Goal: Task Accomplishment & Management: Complete application form

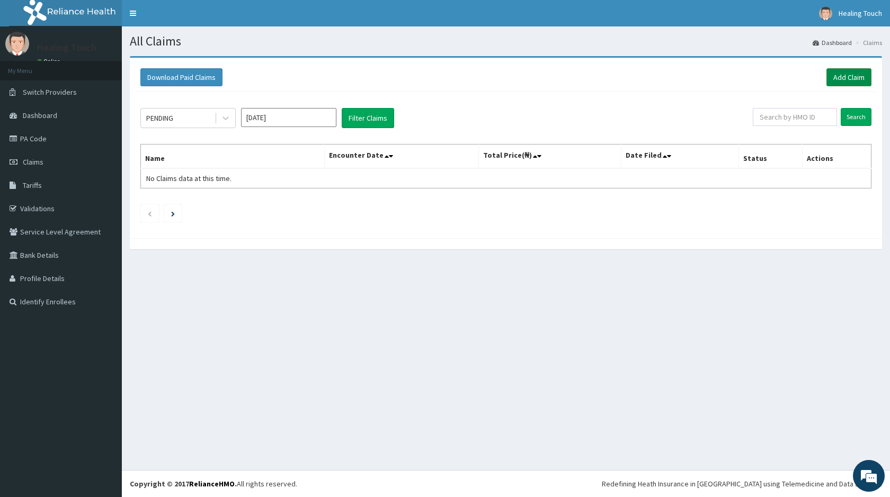
click at [855, 73] on link "Add Claim" at bounding box center [848, 77] width 45 height 18
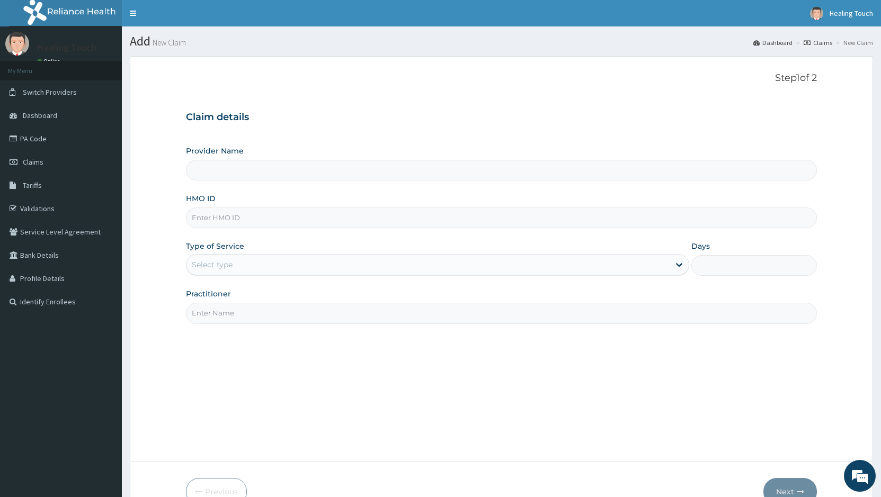
click at [377, 173] on input "Provider Name" at bounding box center [501, 170] width 631 height 21
type input "Healing Touch Hospital"
click at [438, 176] on input "Healing Touch Hospital" at bounding box center [501, 170] width 631 height 21
click at [449, 218] on input "HMO ID" at bounding box center [501, 218] width 631 height 21
type input "NPZ/10046/A"
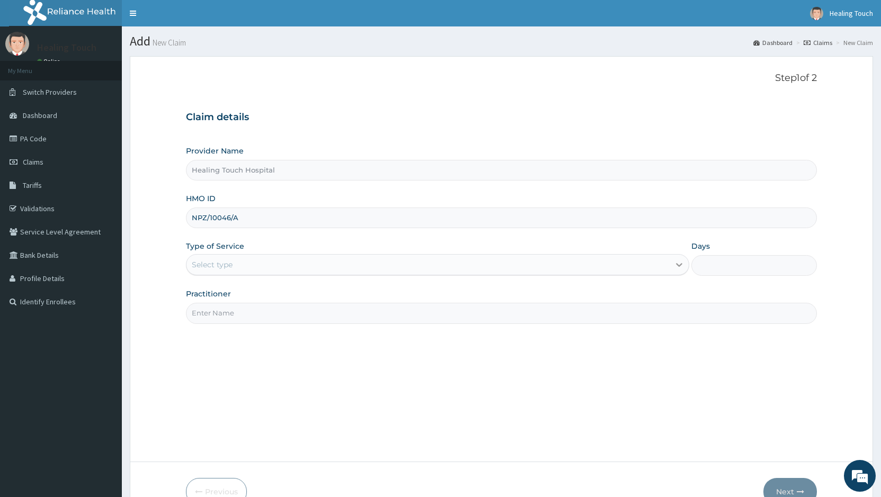
click at [676, 263] on icon at bounding box center [679, 264] width 11 height 11
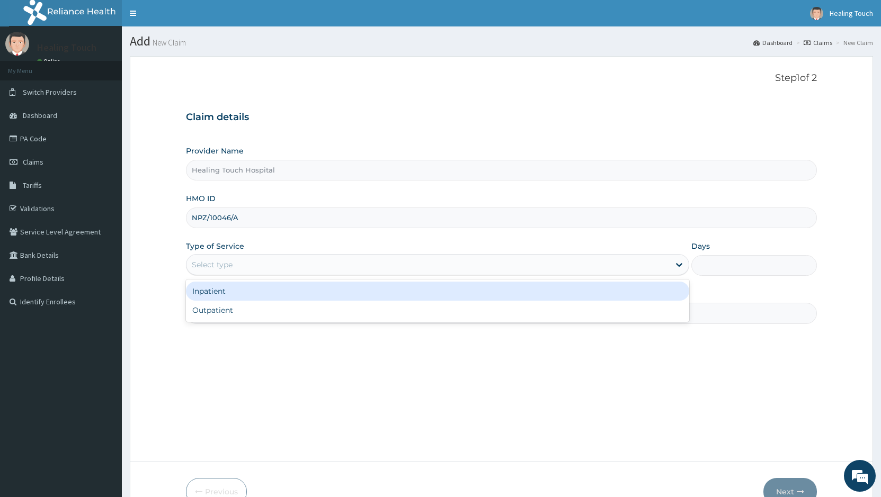
click at [632, 290] on div "Inpatient" at bounding box center [437, 291] width 502 height 19
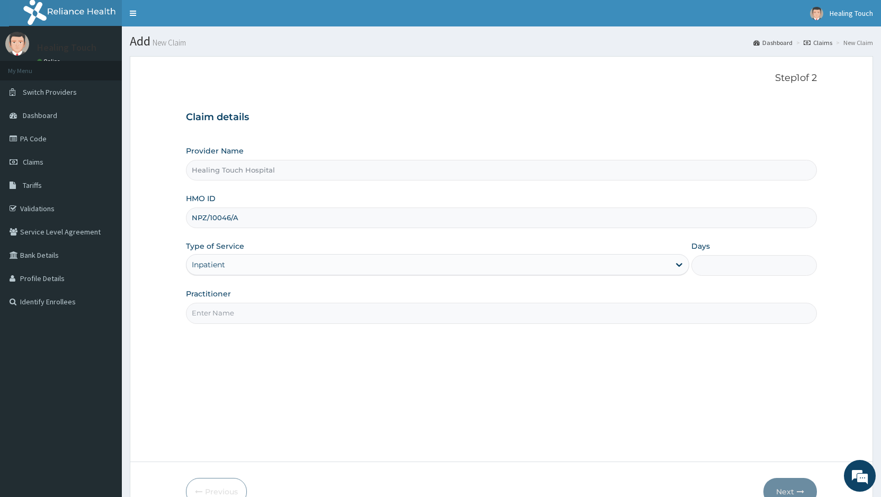
click at [741, 270] on input "Days" at bounding box center [753, 265] width 125 height 21
type input "2"
click at [649, 320] on input "Practitioner" at bounding box center [501, 313] width 631 height 21
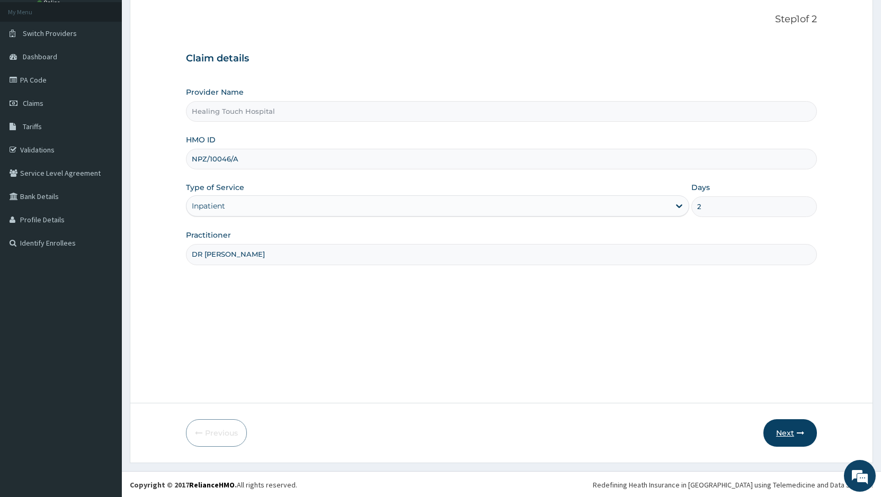
scroll to position [60, 0]
type input "DR JANE"
click at [792, 437] on button "Next" at bounding box center [789, 432] width 53 height 28
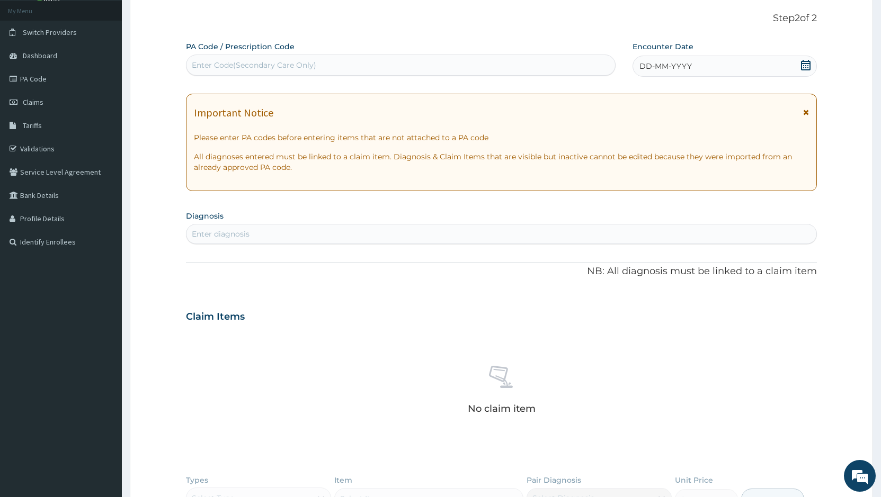
click at [370, 235] on div "Enter diagnosis" at bounding box center [501, 234] width 630 height 17
click at [388, 60] on div "Enter Code(Secondary Care Only)" at bounding box center [400, 65] width 428 height 17
paste input "PA/7A2797"
type input "PA/7A2797"
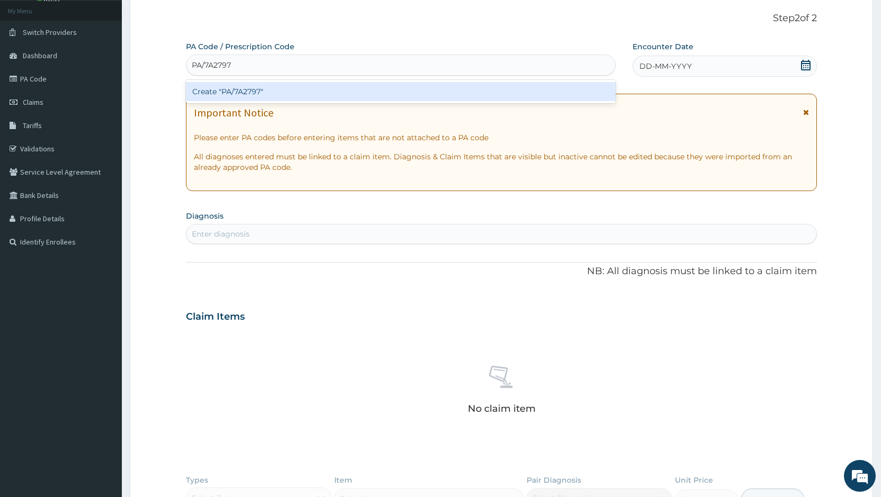
click at [387, 90] on div "Create "PA/7A2797"" at bounding box center [400, 91] width 429 height 19
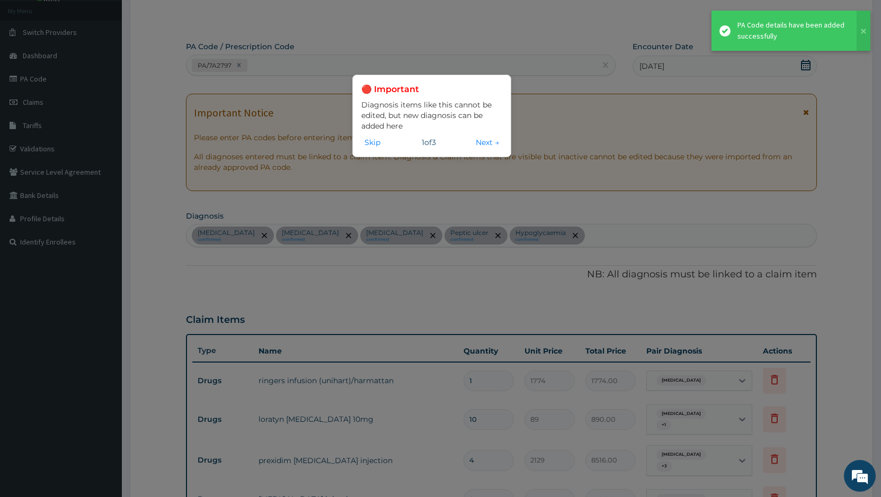
scroll to position [594, 0]
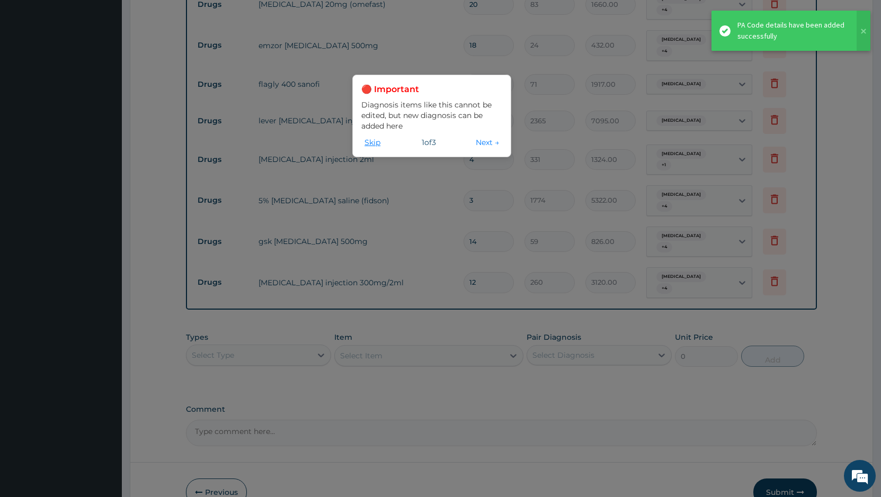
click at [368, 140] on button "Skip" at bounding box center [372, 143] width 22 height 12
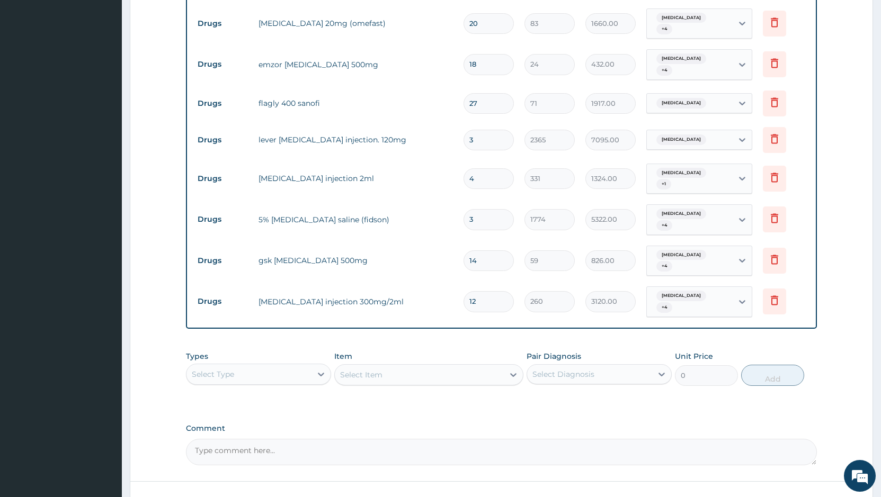
scroll to position [618, 0]
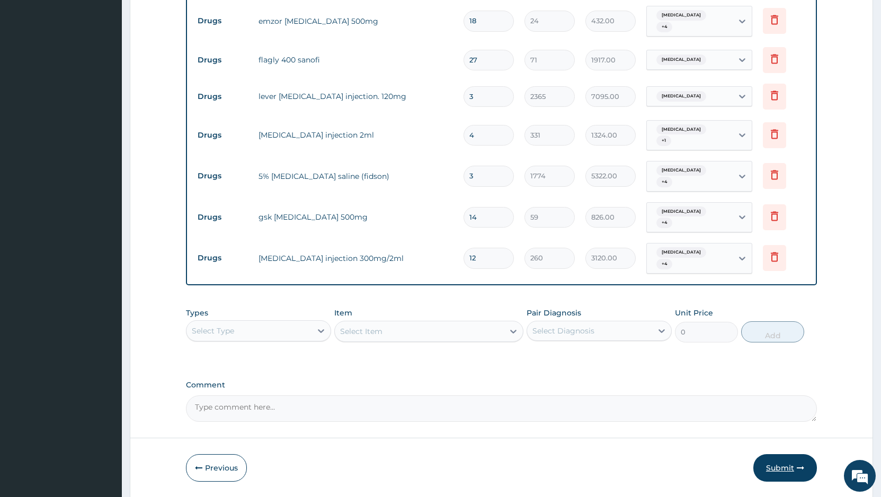
click at [786, 454] on button "Submit" at bounding box center [785, 468] width 64 height 28
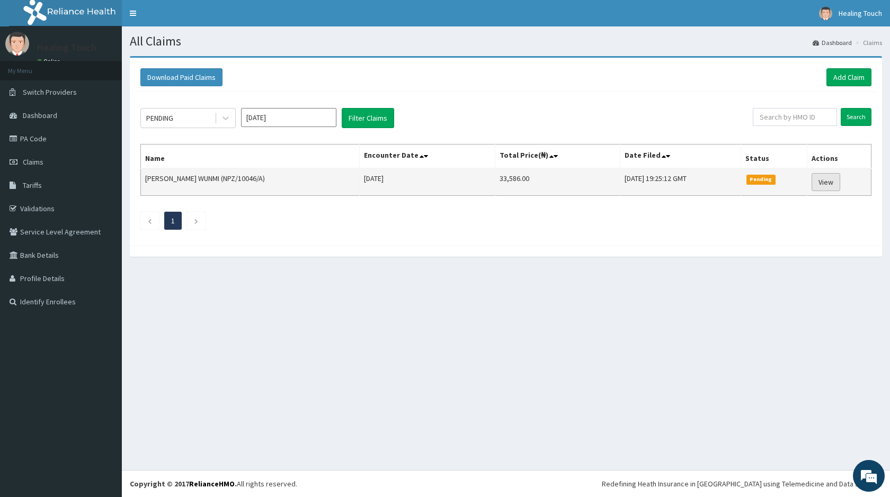
click at [821, 182] on link "View" at bounding box center [825, 182] width 29 height 18
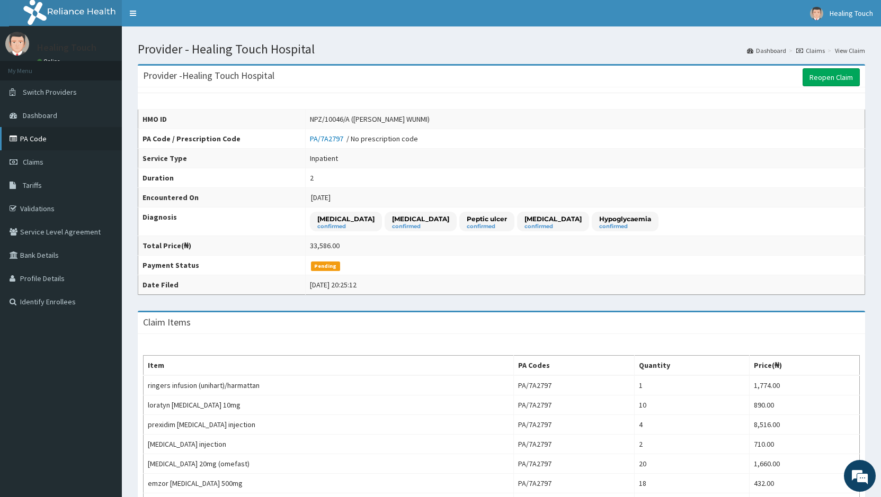
click at [58, 140] on link "PA Code" at bounding box center [61, 138] width 122 height 23
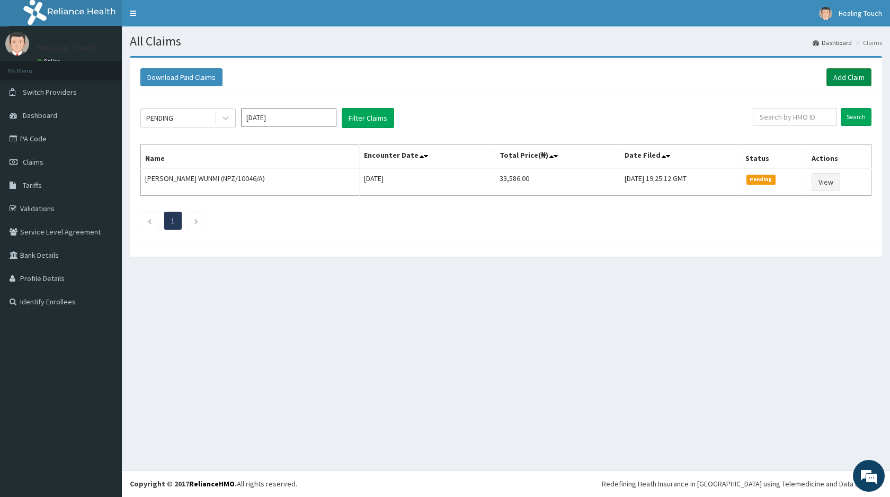
click at [847, 80] on link "Add Claim" at bounding box center [848, 77] width 45 height 18
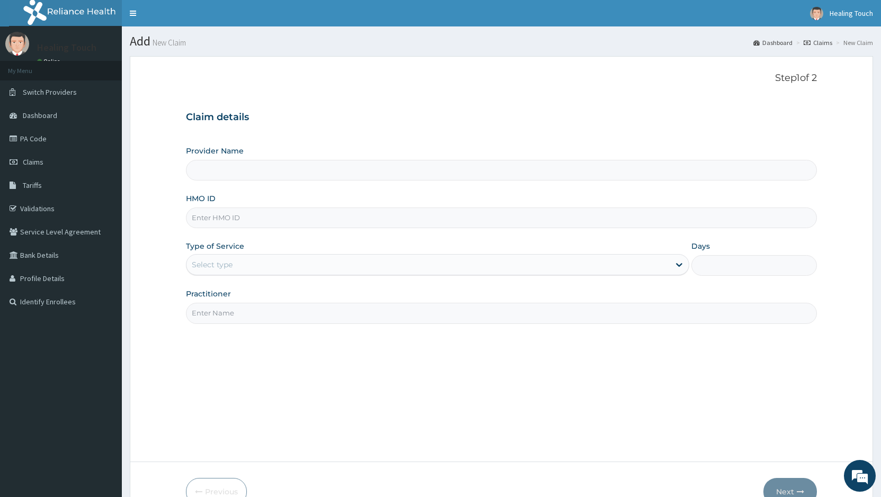
type input "Healing Touch Hospital"
click at [421, 229] on div "Provider Name Healing Touch Hospital HMO ID Type of Service Select type Days Pr…" at bounding box center [501, 235] width 631 height 178
click at [421, 221] on input "HMO ID" at bounding box center [501, 218] width 631 height 21
type input "NP2/10046/A"
click at [708, 270] on input "Days" at bounding box center [753, 265] width 125 height 21
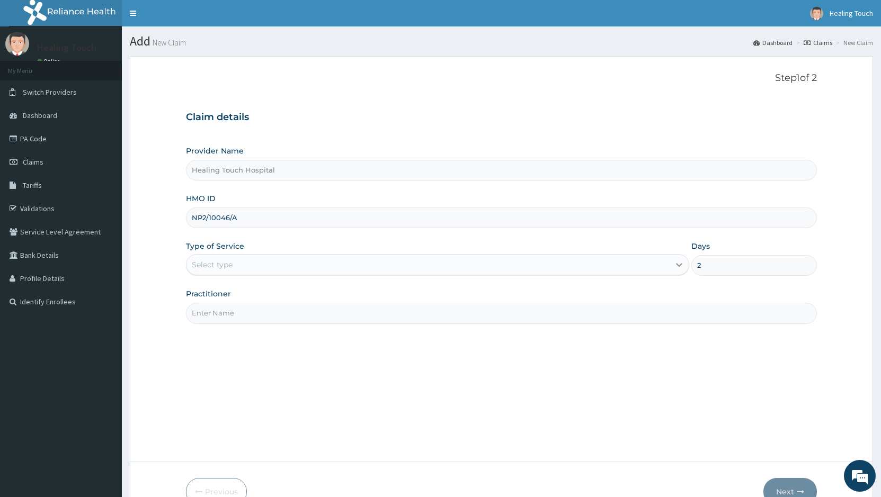
type input "2"
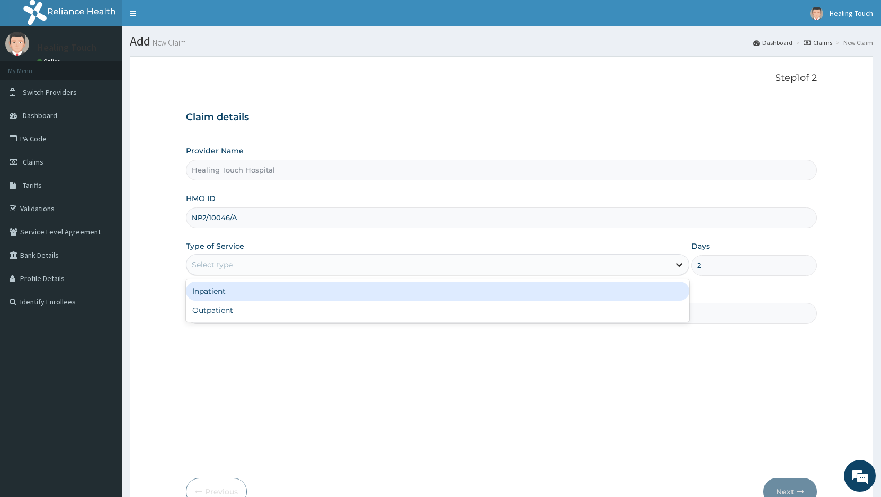
click at [681, 269] on icon at bounding box center [679, 264] width 11 height 11
click at [646, 293] on div "Inpatient" at bounding box center [437, 291] width 502 height 19
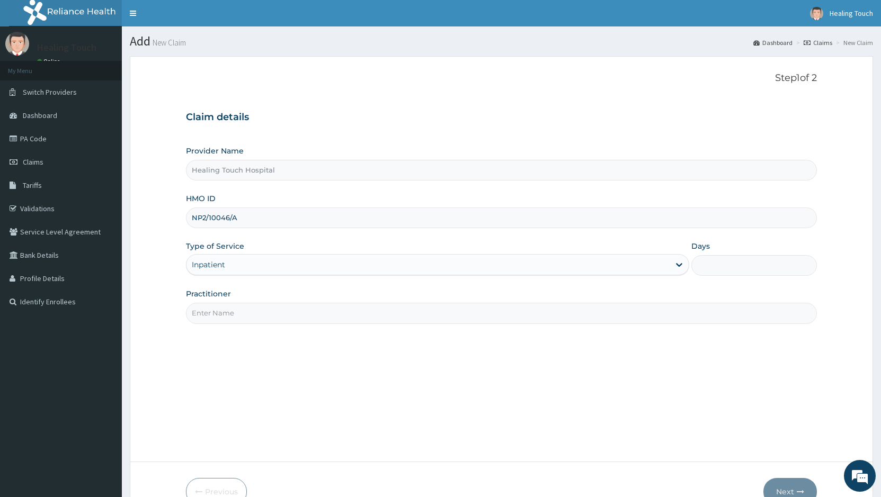
click at [452, 315] on input "Practitioner" at bounding box center [501, 313] width 631 height 21
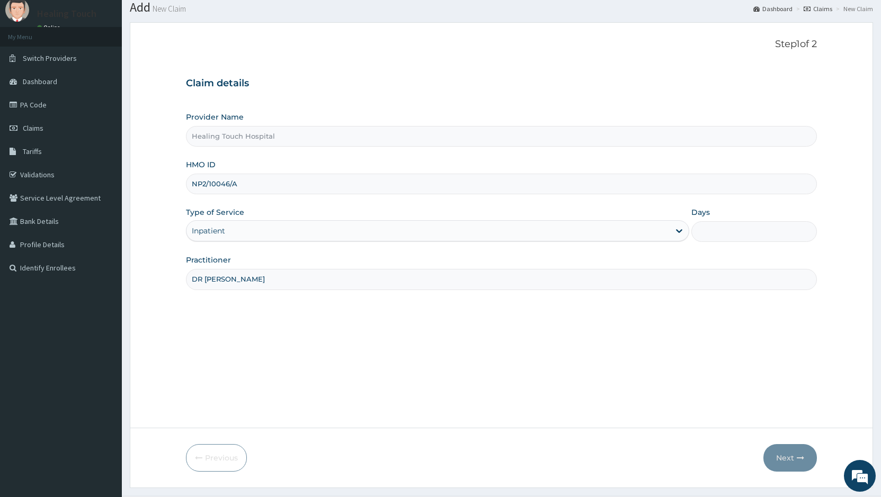
scroll to position [60, 0]
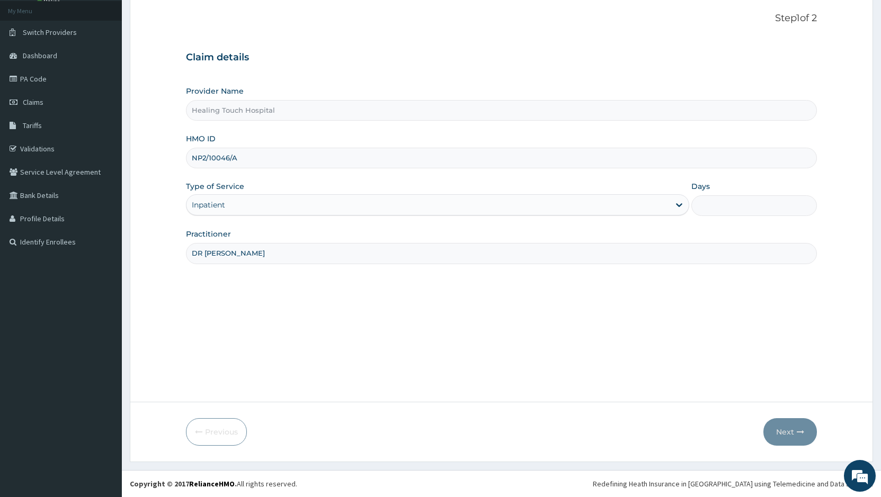
type input "DR JANE"
click at [714, 204] on input "Days" at bounding box center [753, 205] width 125 height 21
type input "2"
click at [790, 436] on button "Next" at bounding box center [789, 432] width 53 height 28
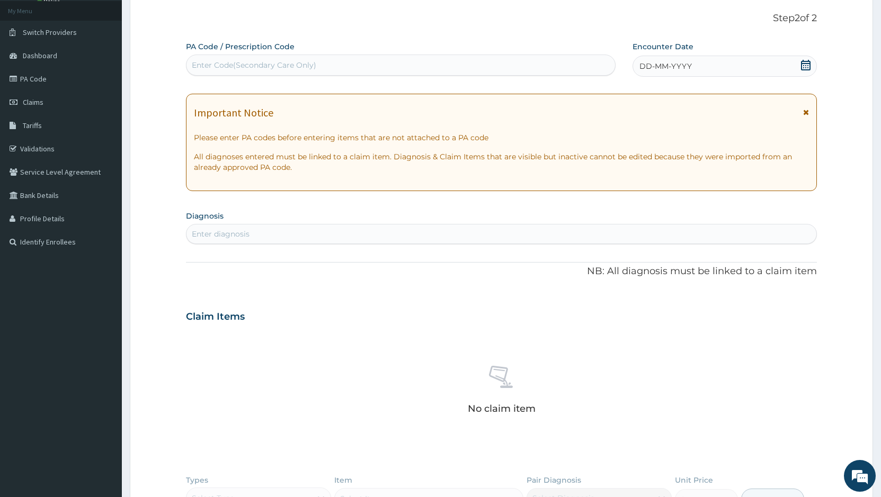
click at [400, 64] on div "Enter Code(Secondary Care Only)" at bounding box center [400, 65] width 428 height 17
paste input "PA/AB7E62"
type input "PA/AB7E62"
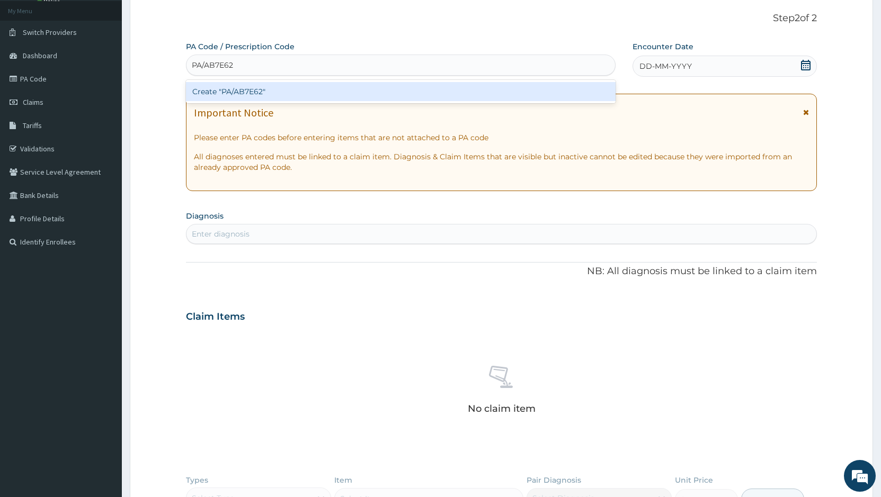
click at [251, 93] on div "Create "PA/AB7E62"" at bounding box center [400, 91] width 429 height 19
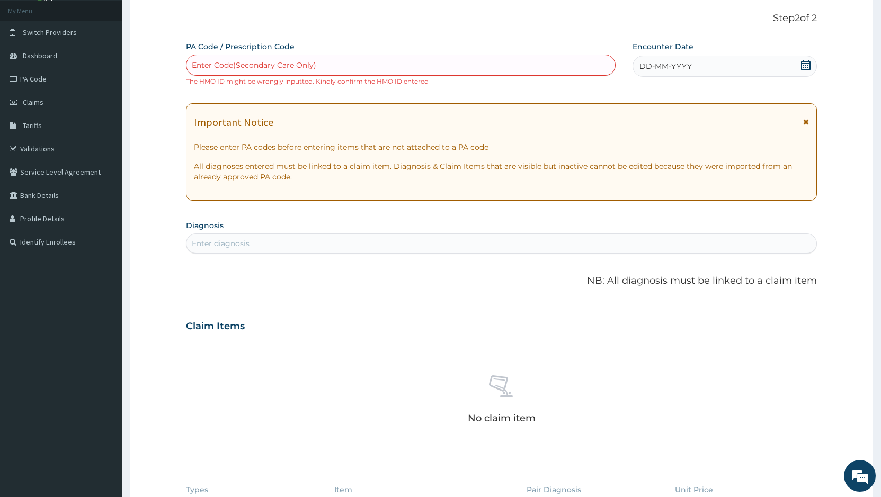
click at [378, 67] on div "Enter Code(Secondary Care Only)" at bounding box center [400, 65] width 428 height 17
paste input "PA/AB7E62"
type input "PA/AB7E62"
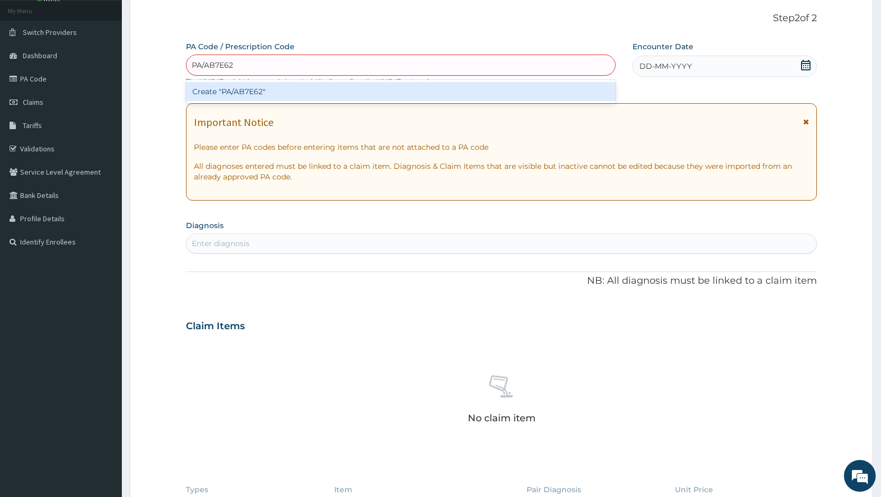
click at [253, 97] on div "Create "PA/AB7E62"" at bounding box center [400, 91] width 429 height 19
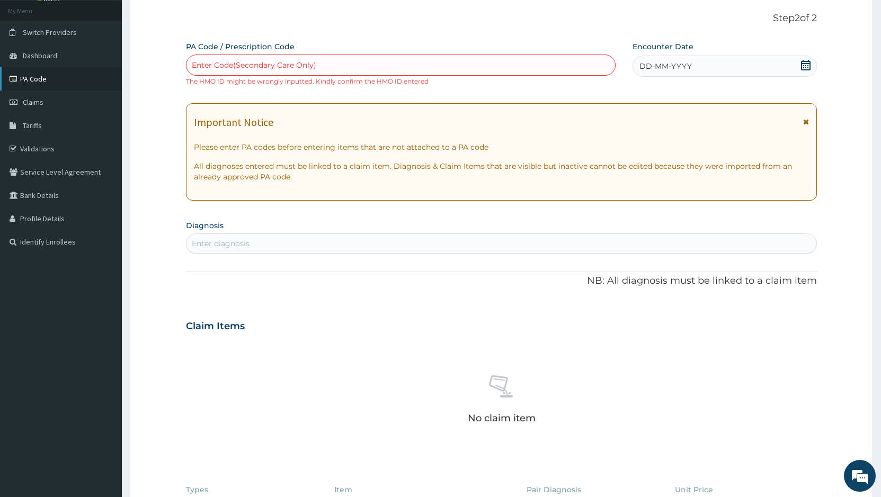
click at [36, 83] on link "PA Code" at bounding box center [61, 78] width 122 height 23
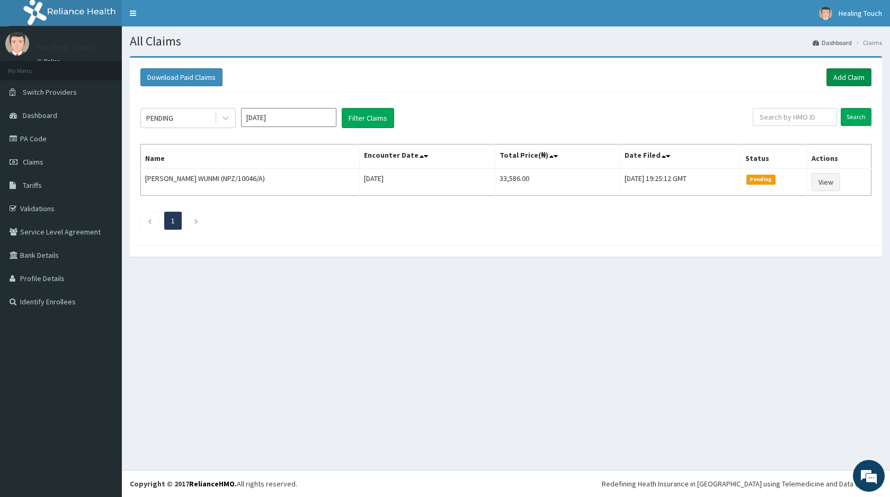
click at [843, 80] on link "Add Claim" at bounding box center [848, 77] width 45 height 18
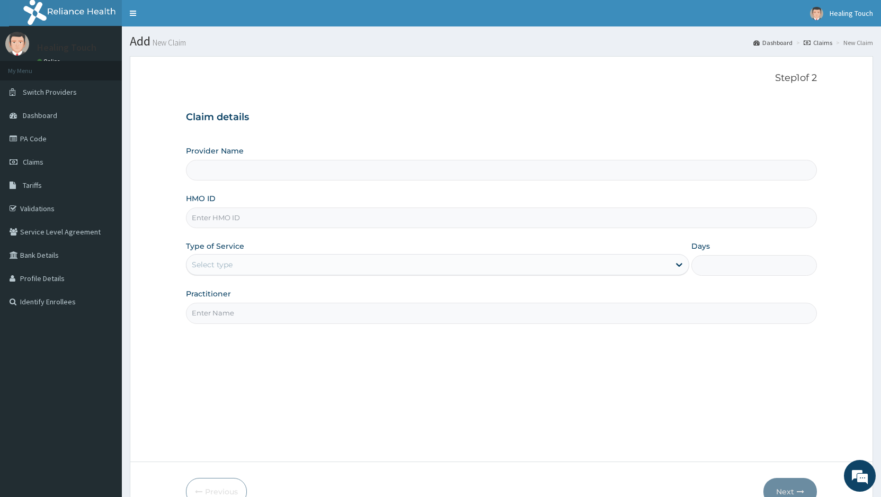
type input "Healing Touch Hospital"
click at [251, 221] on input "HMO ID" at bounding box center [501, 218] width 631 height 21
type input "NPZ/10046/A"
click at [419, 267] on div "Select type" at bounding box center [427, 264] width 482 height 17
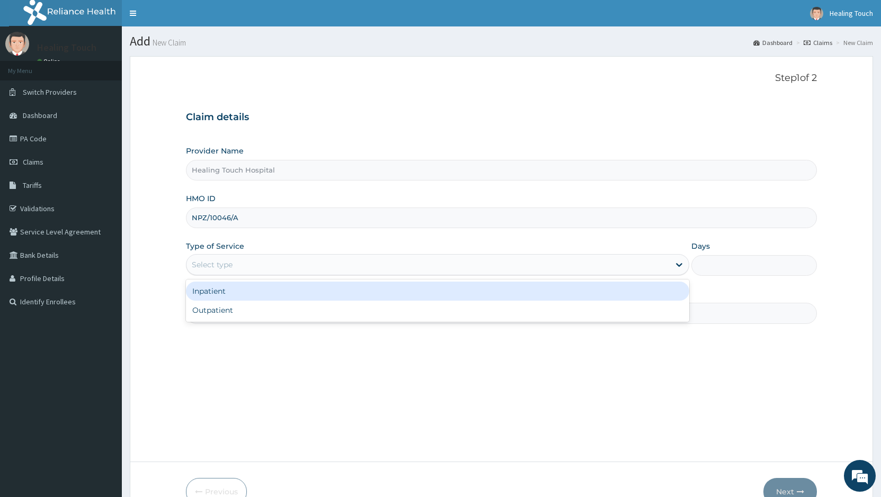
click at [388, 291] on div "Inpatient" at bounding box center [437, 291] width 502 height 19
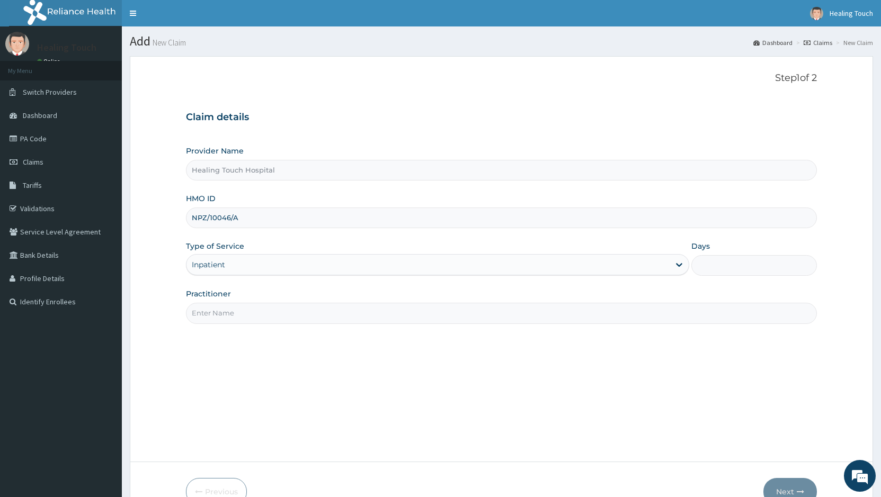
click at [719, 270] on input "Days" at bounding box center [753, 265] width 125 height 21
type input "2"
click at [344, 318] on input "Practitioner" at bounding box center [501, 313] width 631 height 21
type input "DR JANE"
click at [774, 490] on button "Next" at bounding box center [789, 492] width 53 height 28
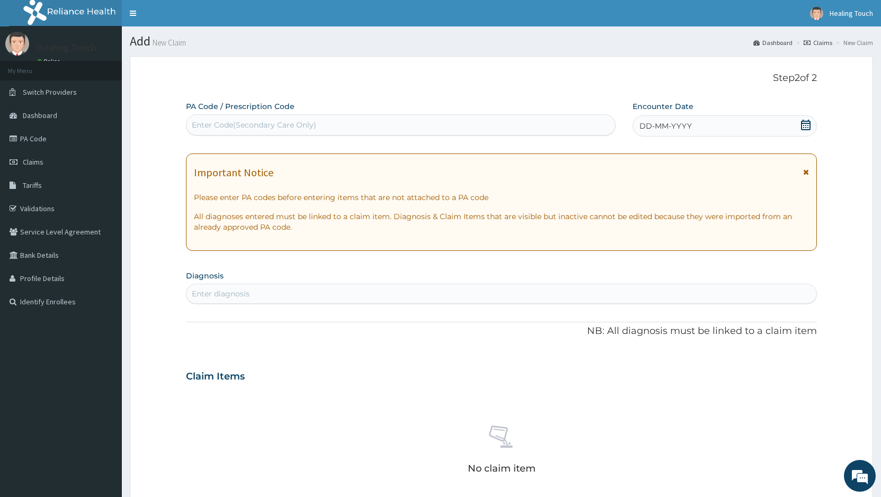
click at [324, 122] on div "Enter Code(Secondary Care Only)" at bounding box center [400, 124] width 428 height 17
paste input "PA/AB7E62"
type input "PA/AB7E62"
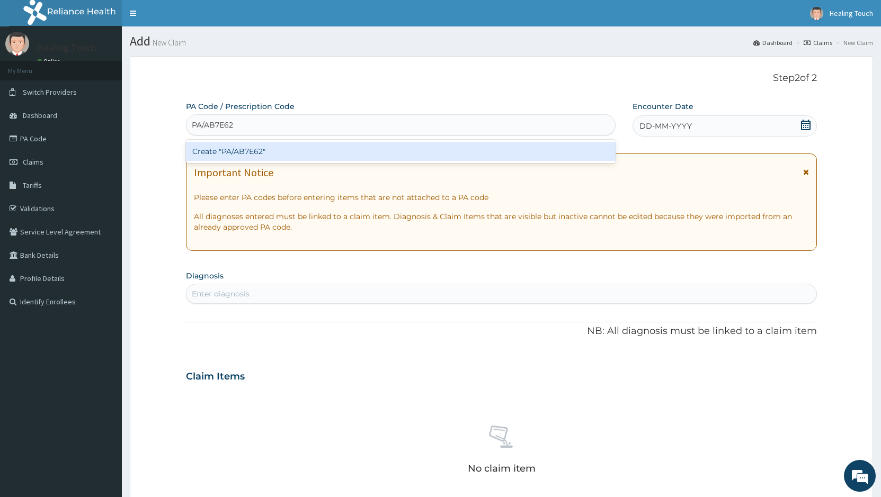
click at [302, 154] on div "Create "PA/AB7E62"" at bounding box center [400, 151] width 429 height 19
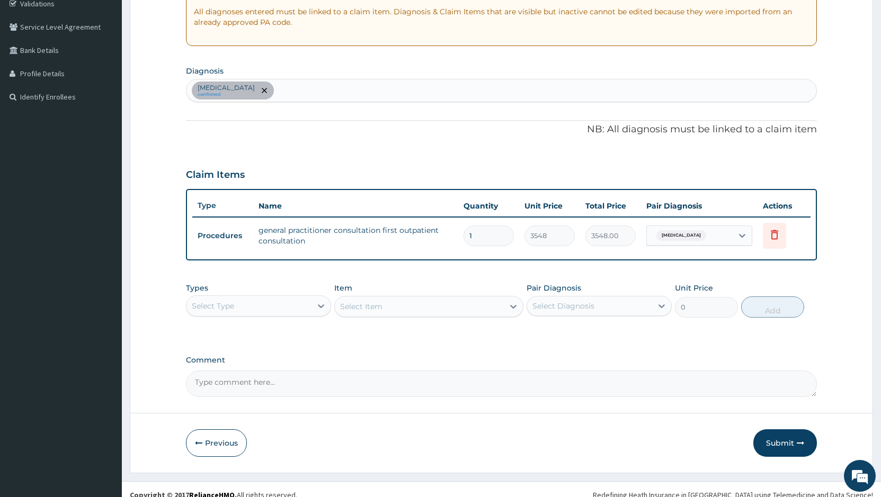
scroll to position [216, 0]
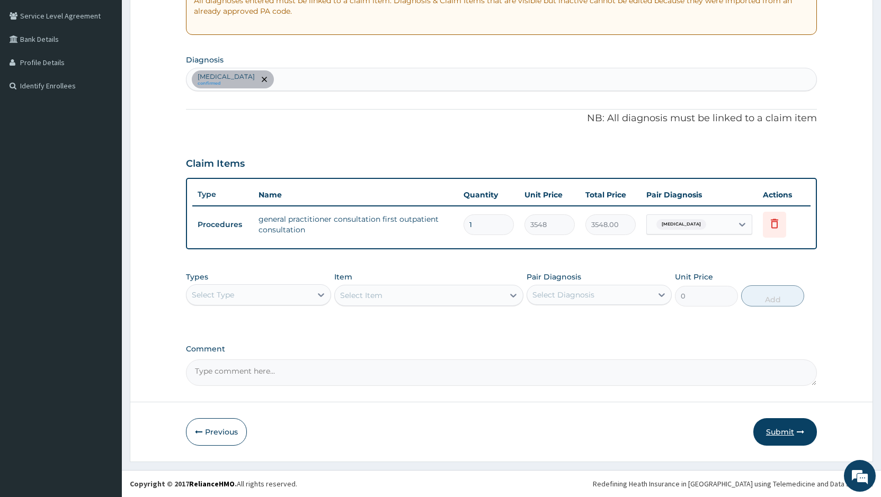
click at [762, 431] on button "Submit" at bounding box center [785, 432] width 64 height 28
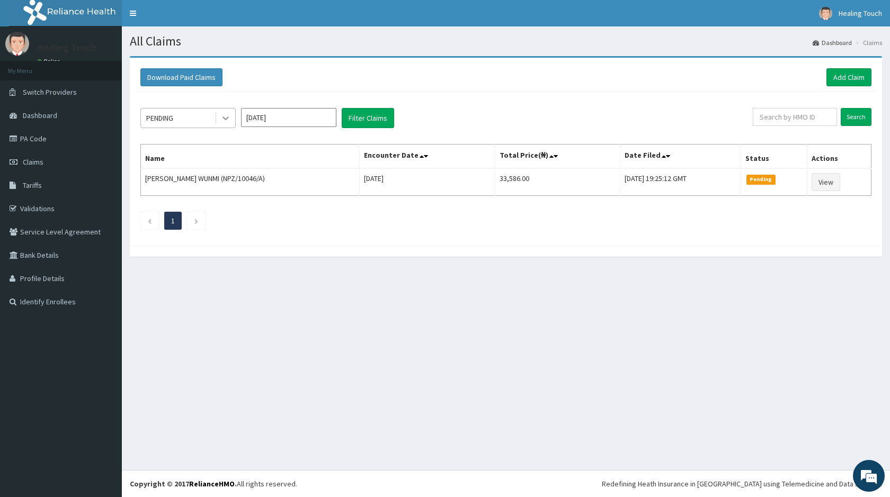
click at [224, 120] on icon at bounding box center [225, 118] width 11 height 11
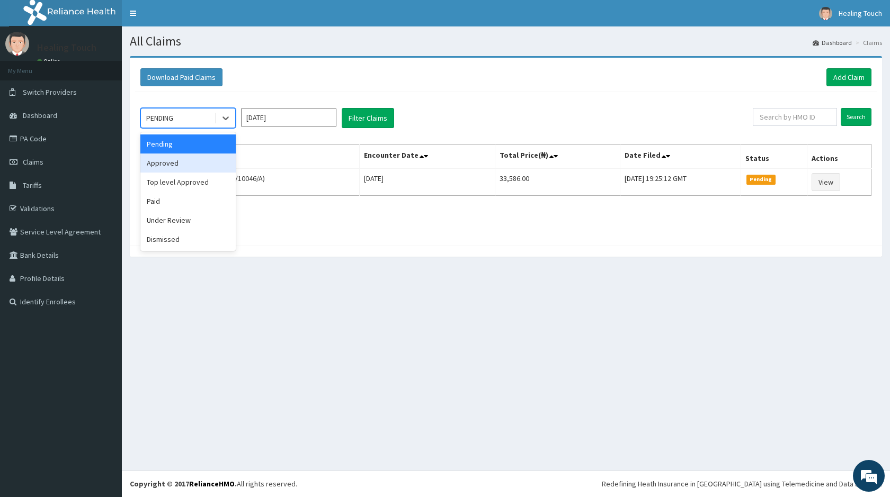
click at [209, 162] on div "Approved" at bounding box center [187, 163] width 95 height 19
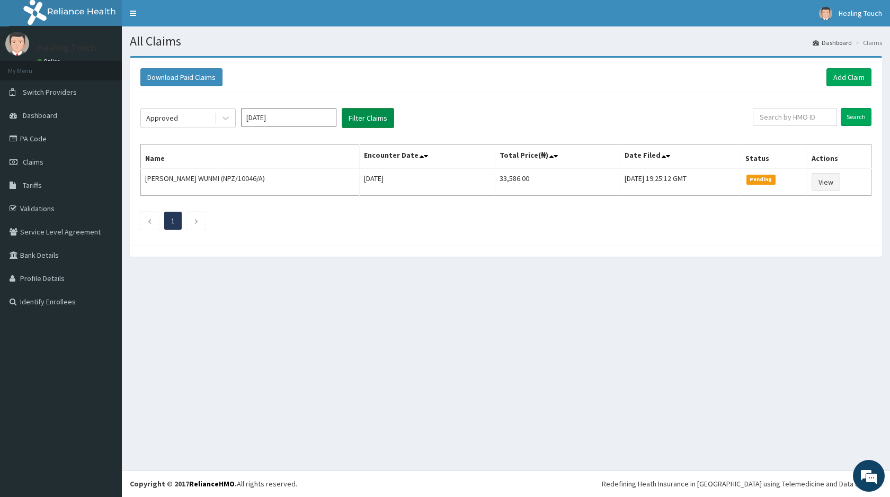
click at [373, 118] on button "Filter Claims" at bounding box center [368, 118] width 52 height 20
click at [226, 119] on icon at bounding box center [225, 119] width 6 height 4
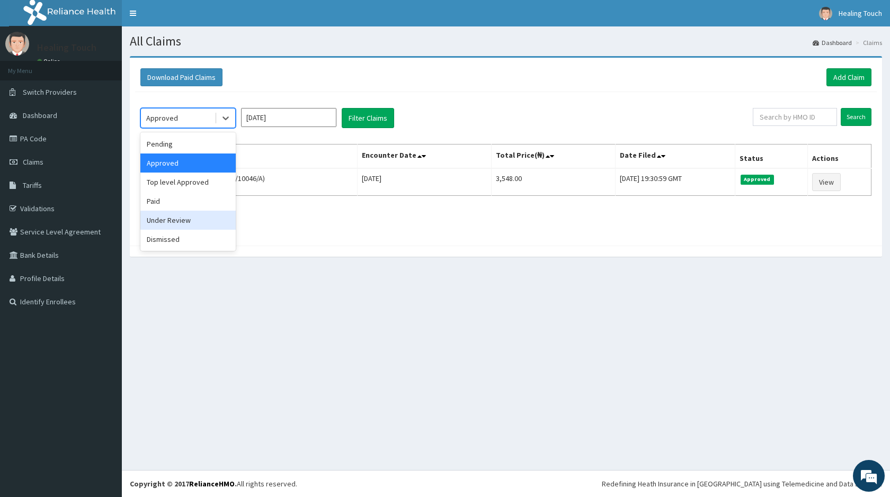
click at [209, 229] on div "Under Review" at bounding box center [187, 220] width 95 height 19
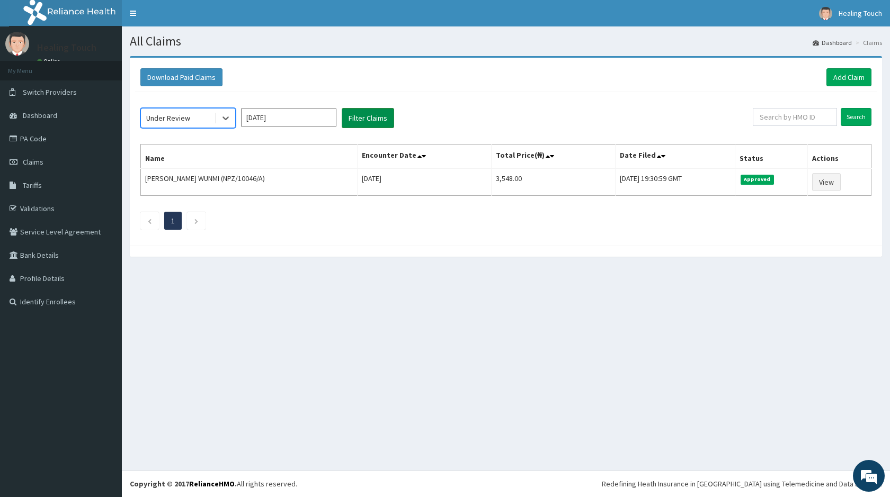
click at [375, 119] on button "Filter Claims" at bounding box center [368, 118] width 52 height 20
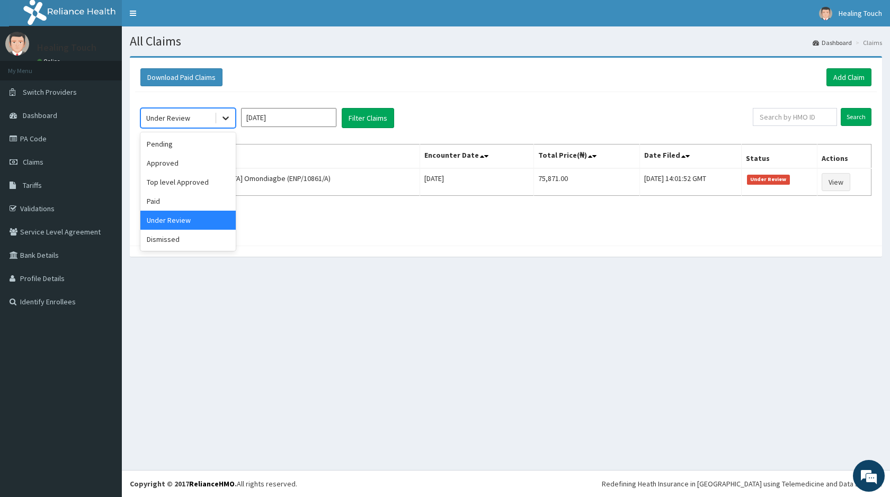
click at [226, 119] on icon at bounding box center [225, 119] width 6 height 4
click at [183, 231] on div "Dismissed" at bounding box center [187, 239] width 95 height 19
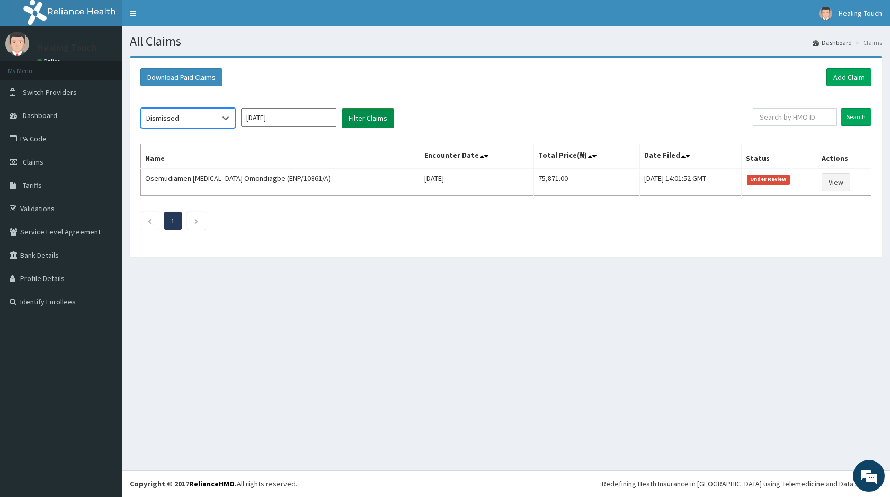
click at [379, 121] on button "Filter Claims" at bounding box center [368, 118] width 52 height 20
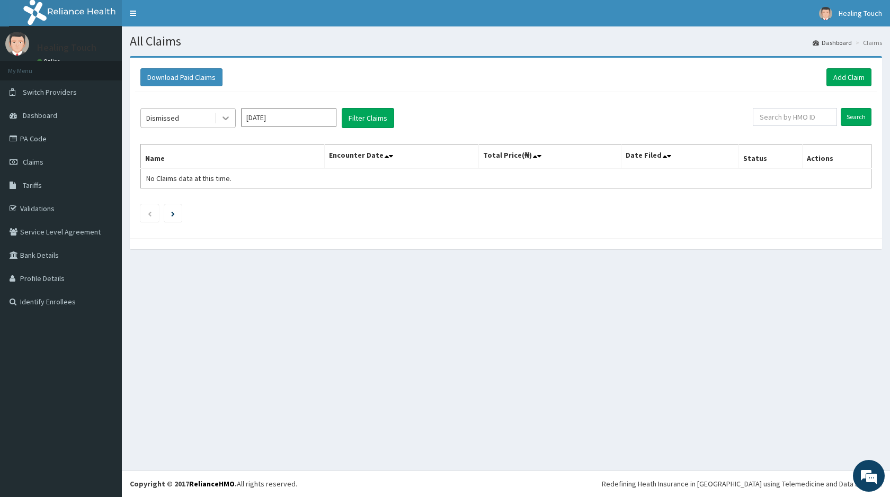
click at [232, 115] on div at bounding box center [225, 118] width 19 height 19
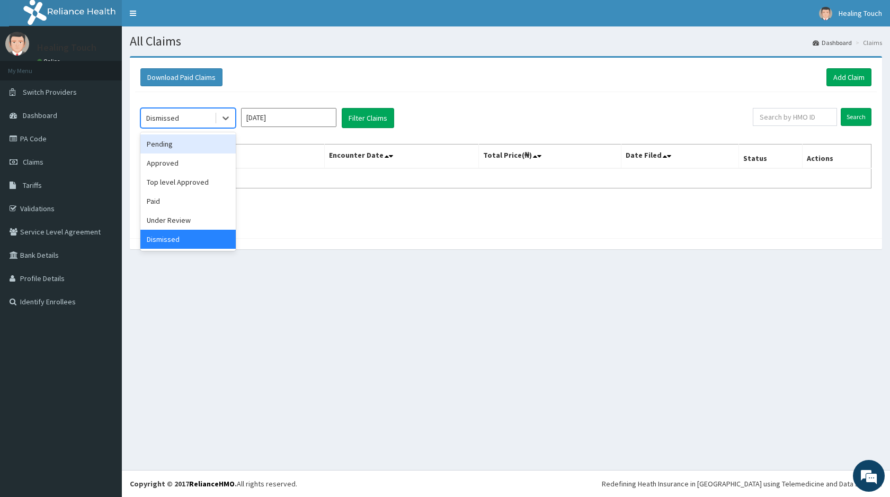
click at [209, 148] on div "Pending" at bounding box center [187, 143] width 95 height 19
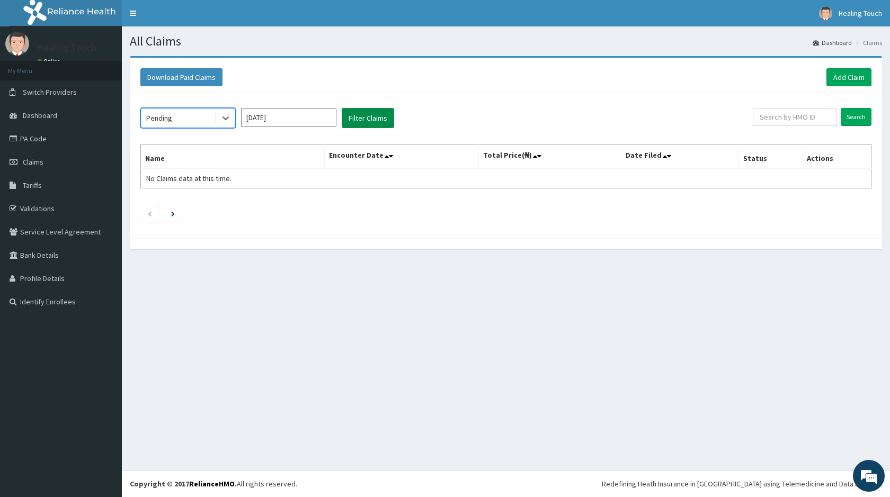
click at [361, 122] on button "Filter Claims" at bounding box center [368, 118] width 52 height 20
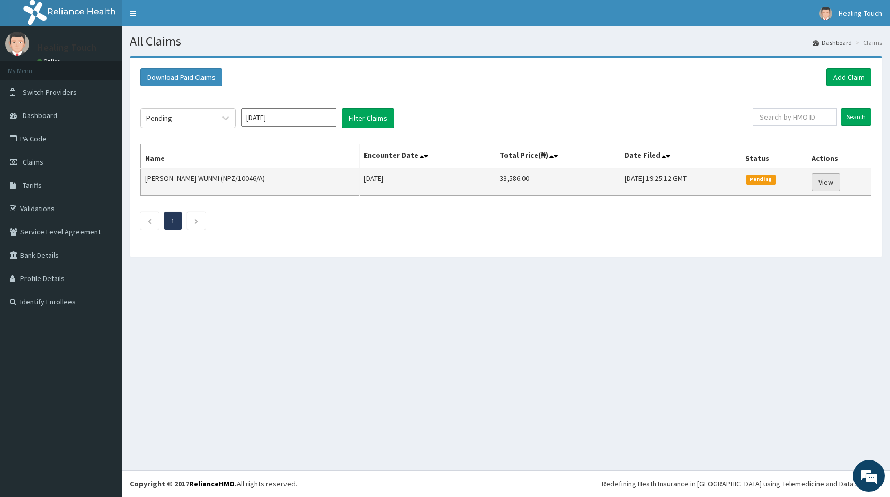
click at [819, 183] on link "View" at bounding box center [825, 182] width 29 height 18
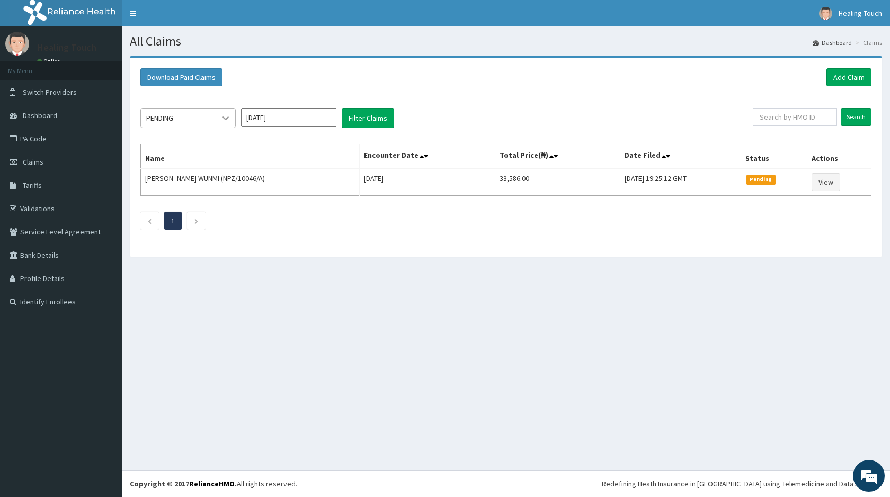
click at [227, 115] on icon at bounding box center [225, 118] width 11 height 11
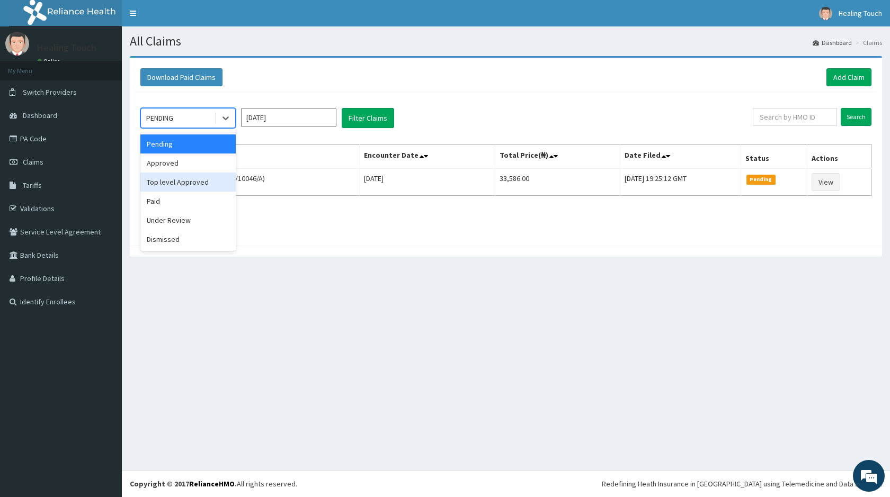
drag, startPoint x: 209, startPoint y: 177, endPoint x: 254, endPoint y: 167, distance: 46.1
click at [209, 177] on div "Top level Approved" at bounding box center [187, 182] width 95 height 19
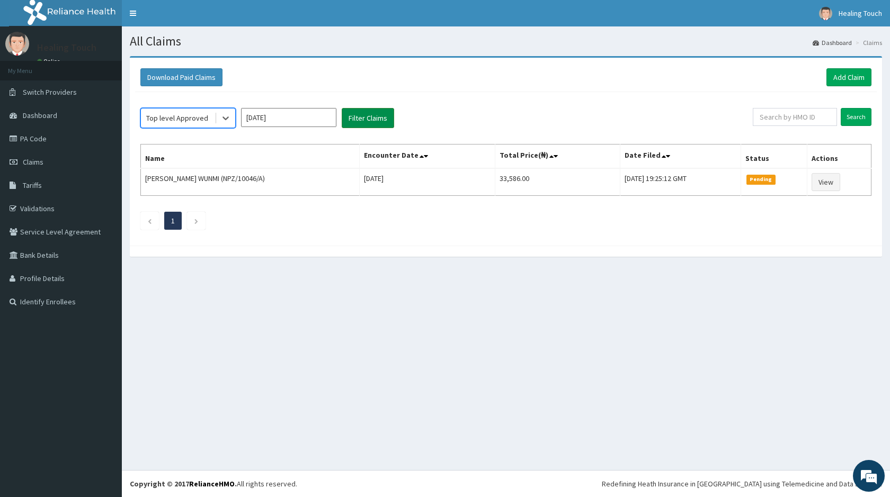
click at [362, 119] on button "Filter Claims" at bounding box center [368, 118] width 52 height 20
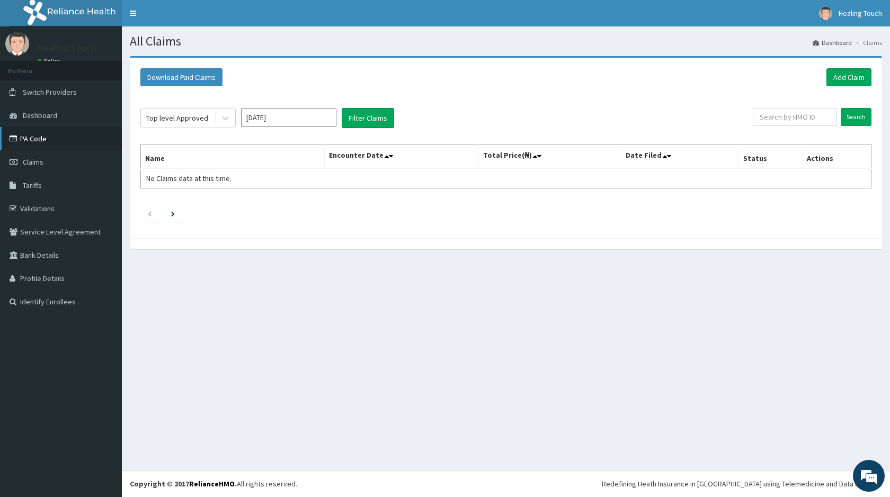
click at [26, 138] on link "PA Code" at bounding box center [61, 138] width 122 height 23
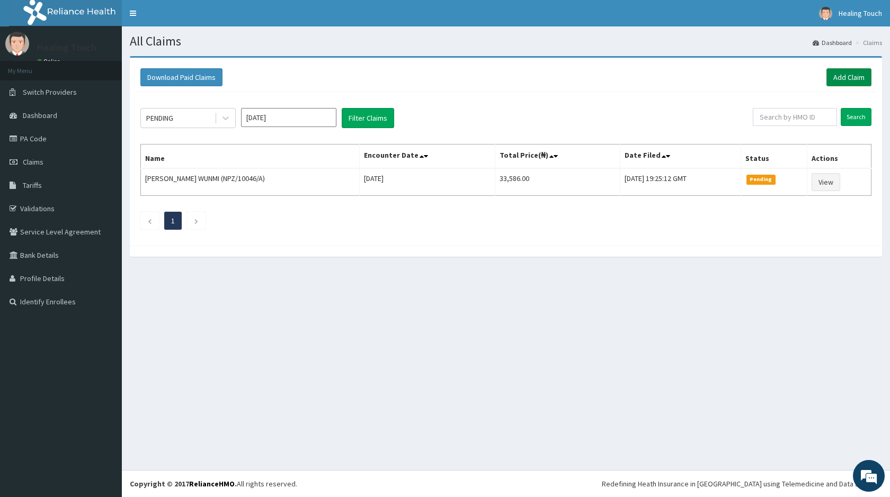
click at [850, 78] on link "Add Claim" at bounding box center [848, 77] width 45 height 18
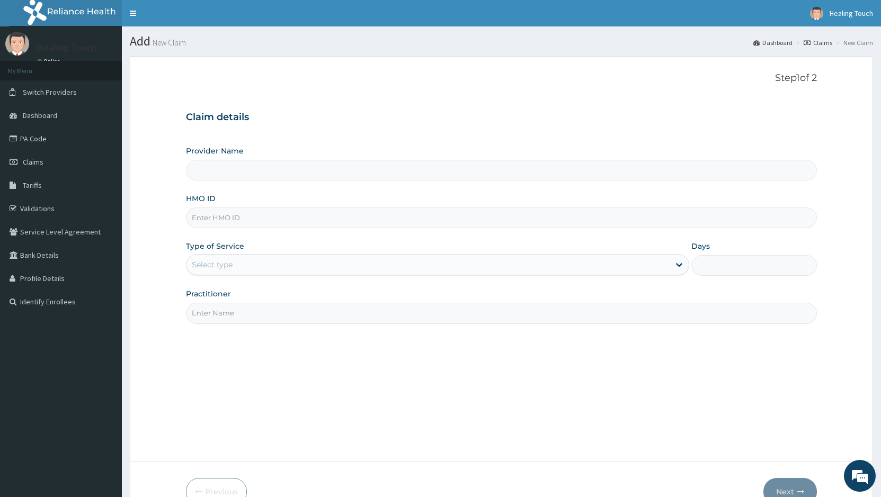
click at [306, 225] on input "HMO ID" at bounding box center [501, 218] width 631 height 21
type input "Healing Touch Hospital"
click at [235, 213] on input "HMO ID" at bounding box center [501, 218] width 631 height 21
type input "NPZ/10046/A"
click at [672, 265] on div at bounding box center [678, 264] width 19 height 19
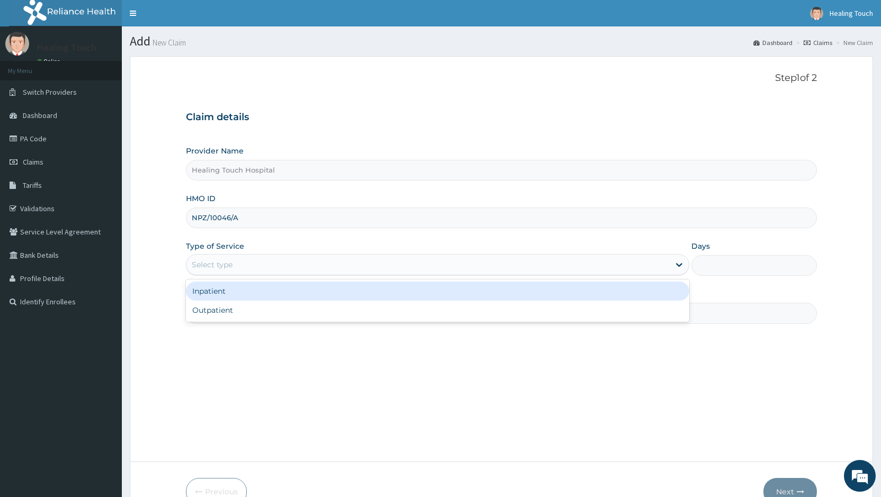
click at [617, 292] on div "Inpatient" at bounding box center [437, 291] width 502 height 19
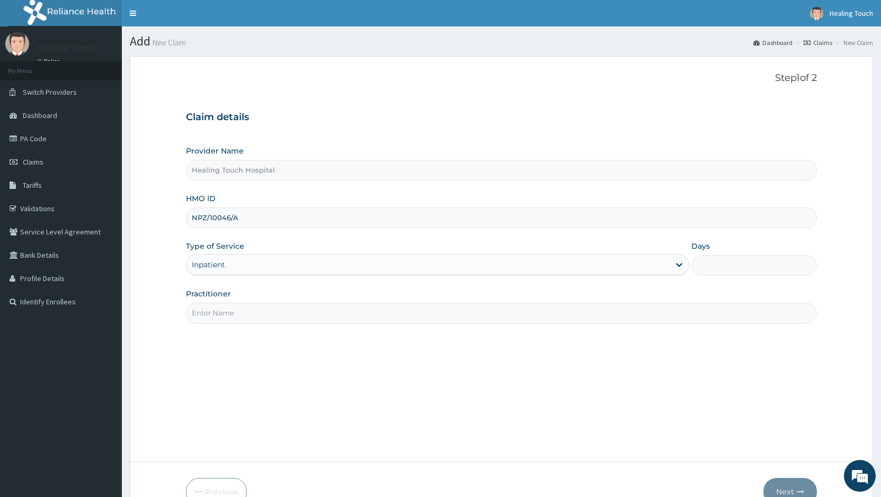
click at [738, 262] on input "Days" at bounding box center [753, 265] width 125 height 21
type input "2"
click at [609, 318] on input "Practitioner" at bounding box center [501, 313] width 631 height 21
type input "DR JANE"
click at [791, 484] on button "Next" at bounding box center [789, 492] width 53 height 28
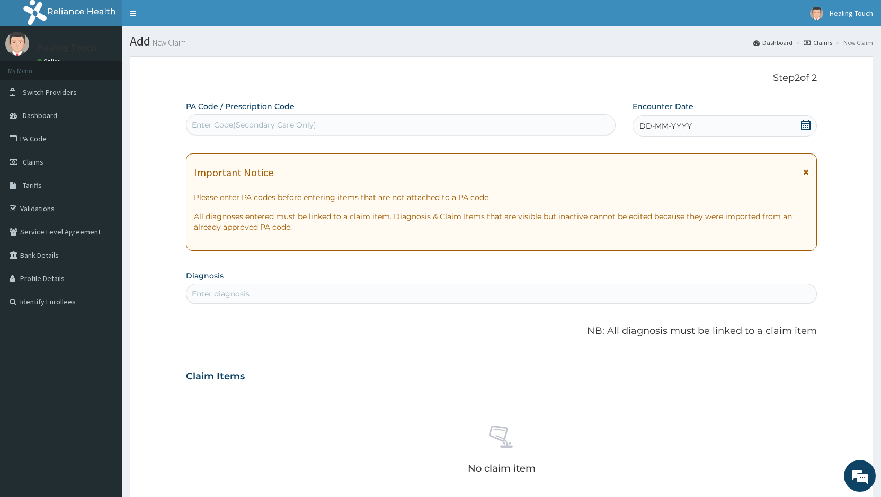
click at [259, 125] on div "Enter Code(Secondary Care Only)" at bounding box center [254, 125] width 124 height 11
paste input "PA/40A7BC"
type input "PA/40A7BC"
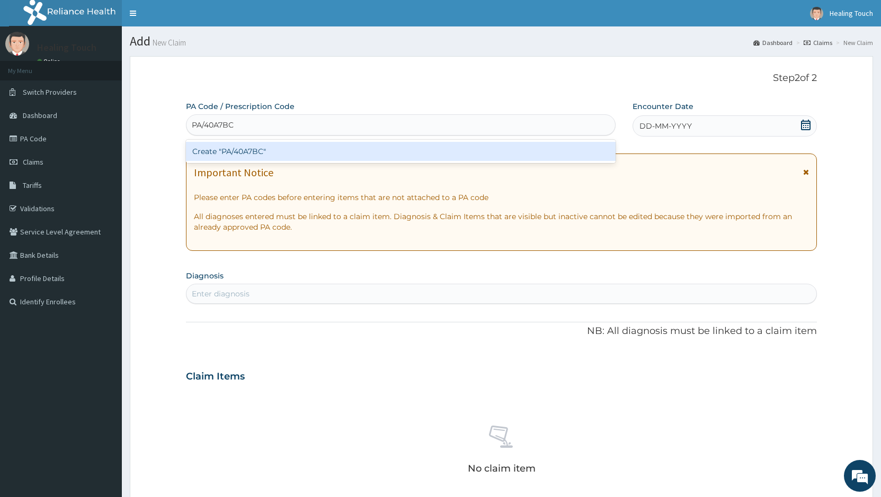
click at [251, 157] on div "Create "PA/40A7BC"" at bounding box center [400, 151] width 429 height 19
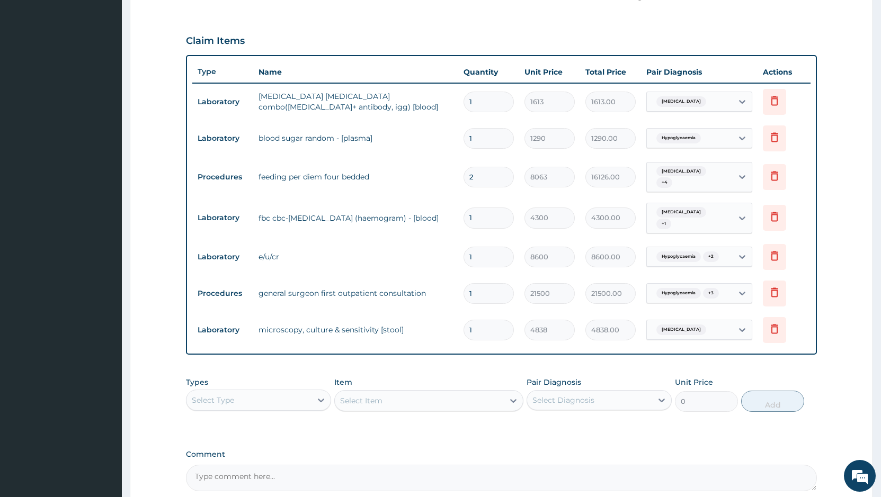
scroll to position [358, 0]
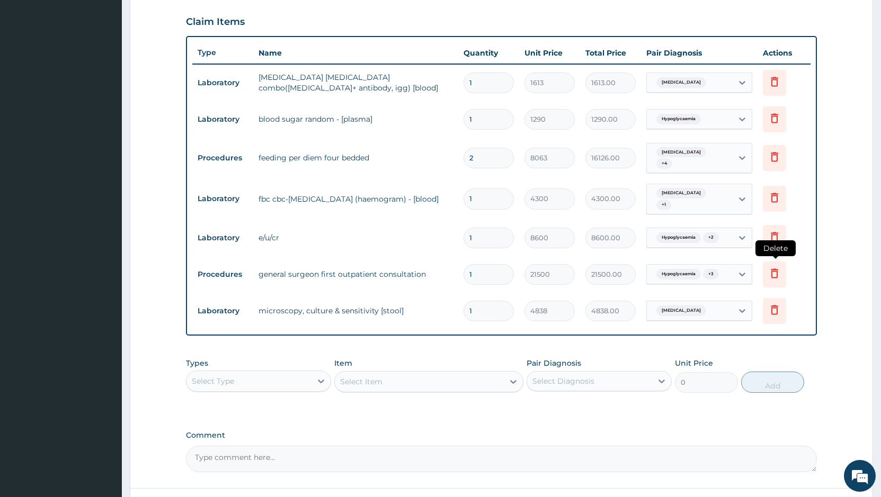
click at [764, 262] on icon at bounding box center [773, 275] width 23 height 26
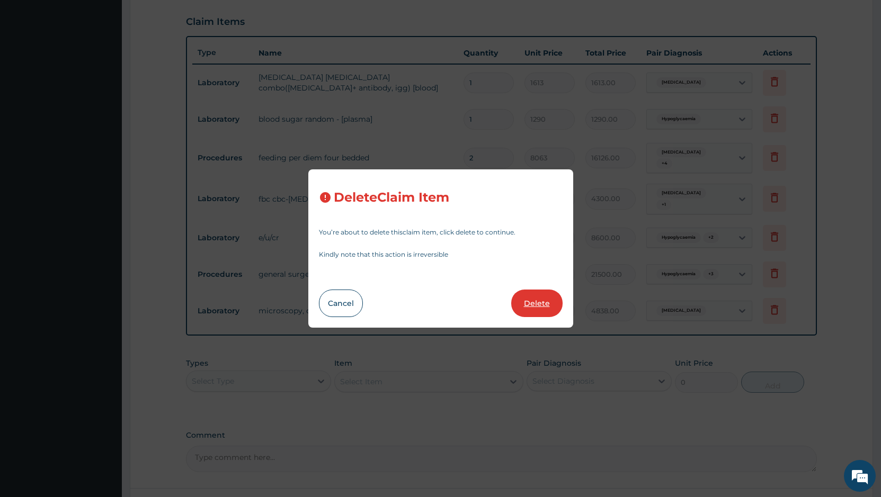
click at [552, 303] on button "Delete" at bounding box center [536, 304] width 51 height 28
type input "4838"
type input "4838.00"
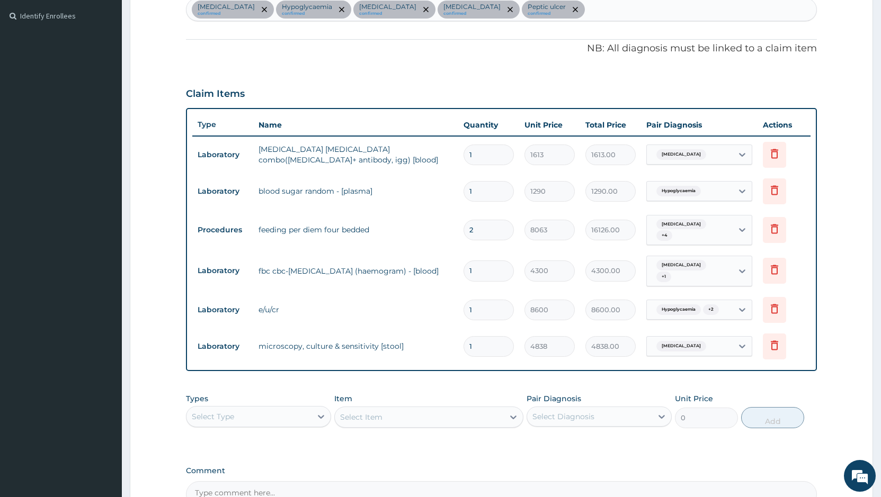
scroll to position [305, 0]
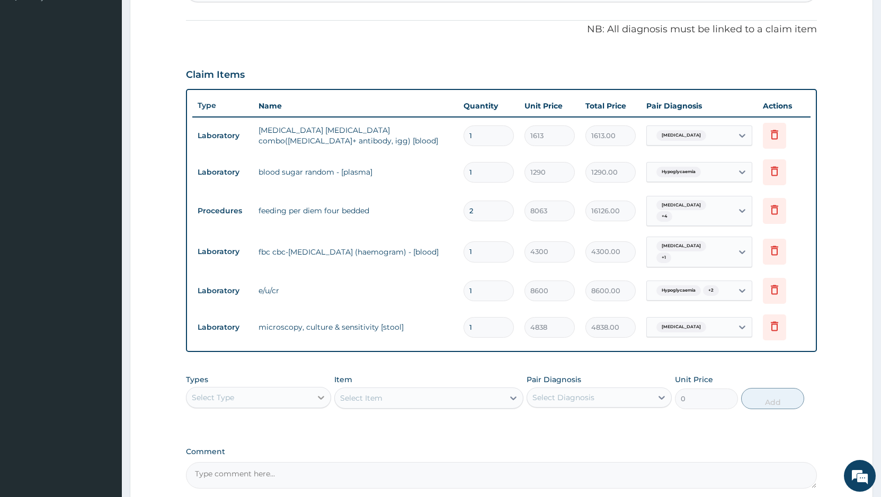
click at [320, 396] on icon at bounding box center [321, 398] width 6 height 4
click at [310, 453] on div "Procedures" at bounding box center [258, 462] width 145 height 19
click at [376, 391] on div "Select Item" at bounding box center [428, 398] width 189 height 21
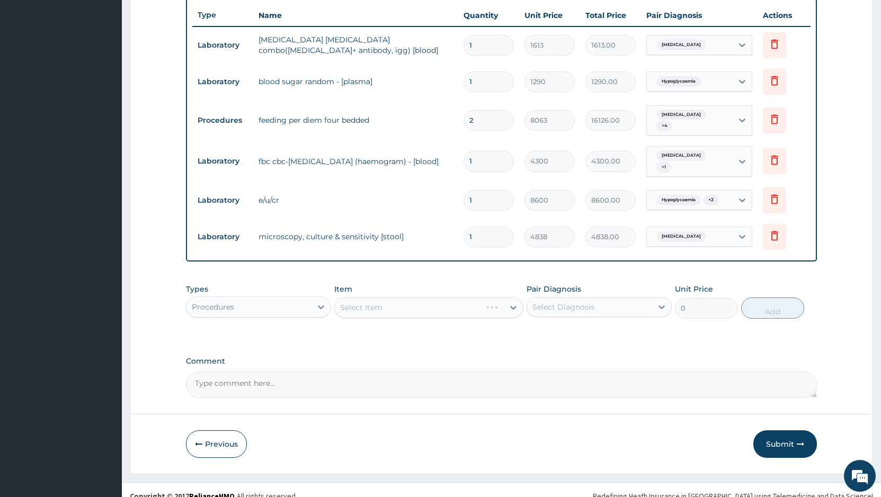
scroll to position [399, 0]
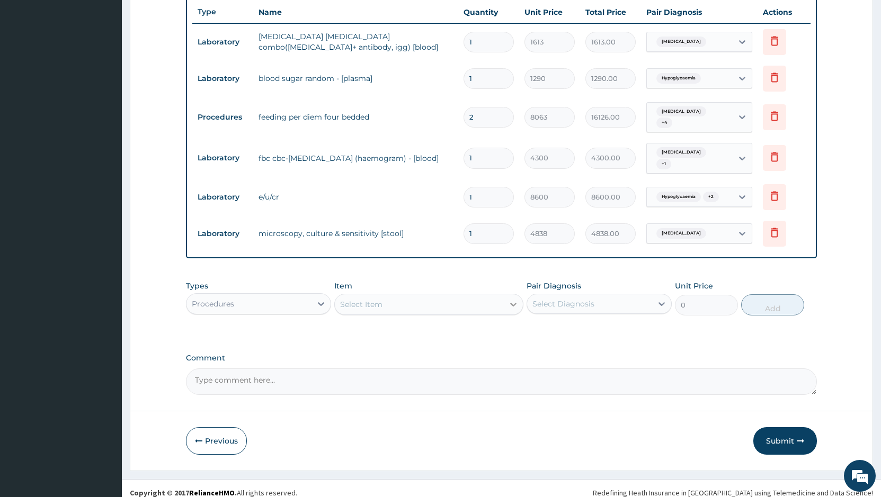
click at [508, 299] on icon at bounding box center [513, 304] width 11 height 11
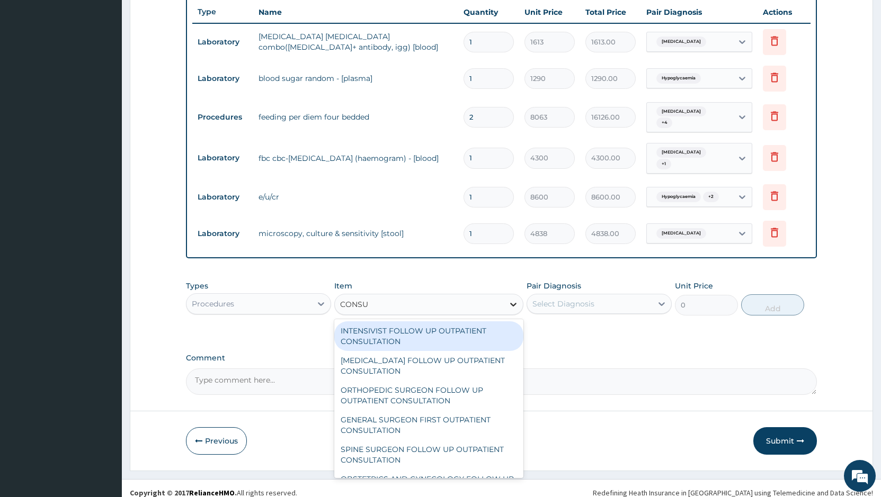
type input "CONSUL"
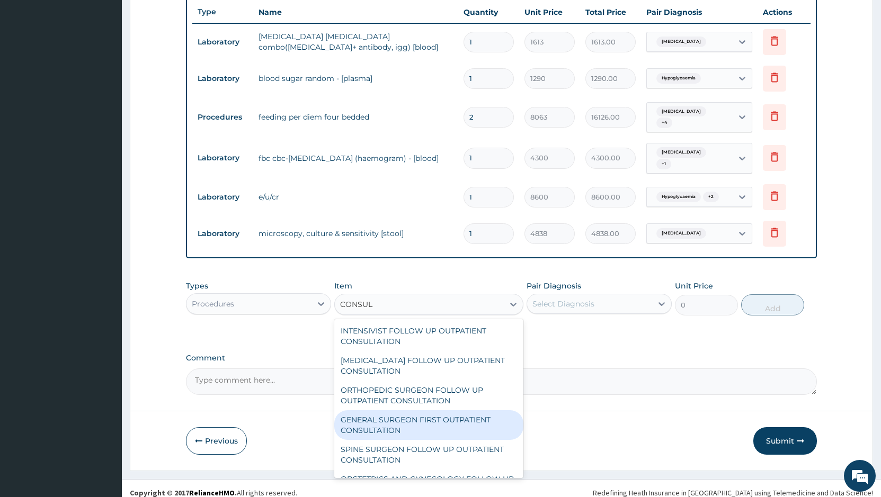
click at [476, 424] on div "GENERAL SURGEON FIRST OUTPATIENT CONSULTATION" at bounding box center [428, 425] width 189 height 30
type input "21500"
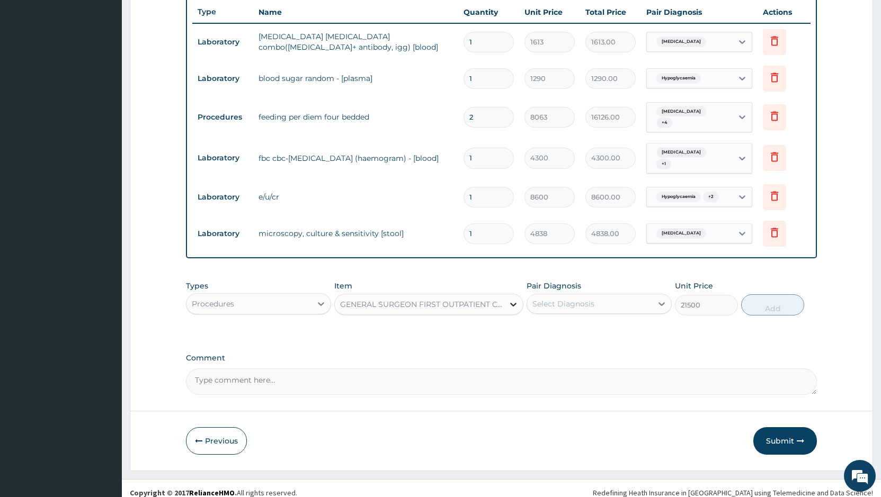
click at [515, 303] on icon at bounding box center [513, 305] width 6 height 4
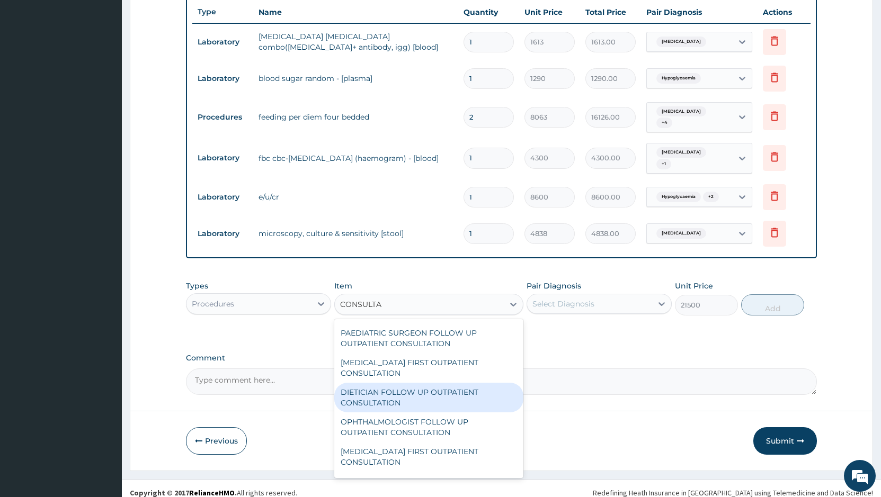
scroll to position [1059, 0]
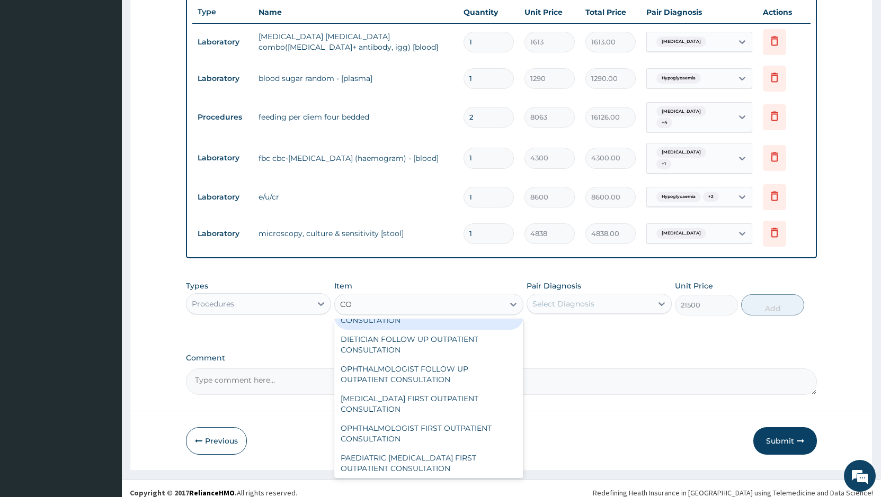
type input "C"
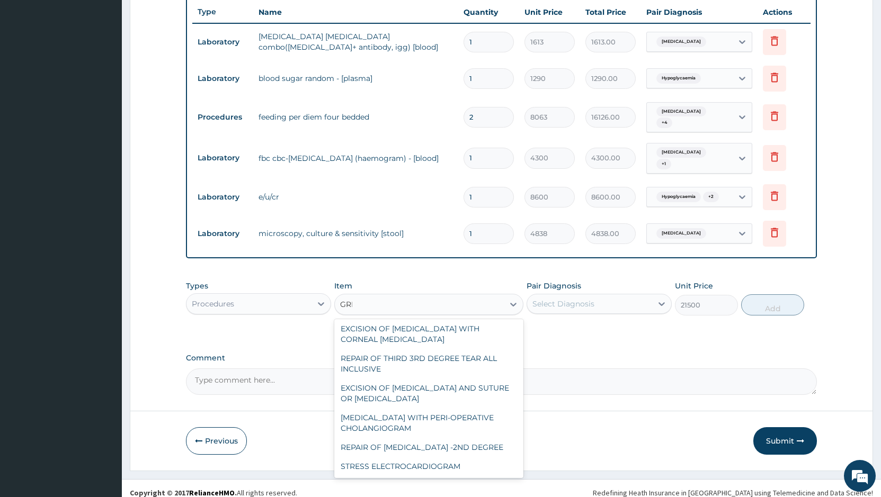
scroll to position [0, 0]
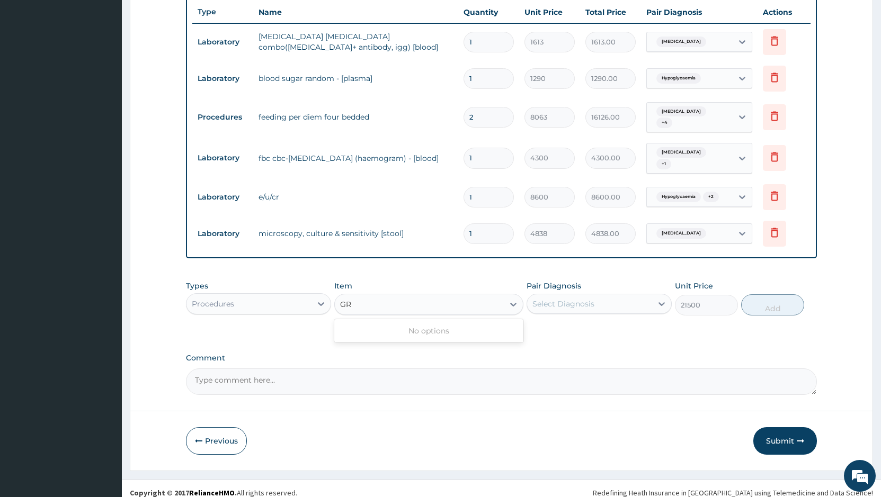
type input "G"
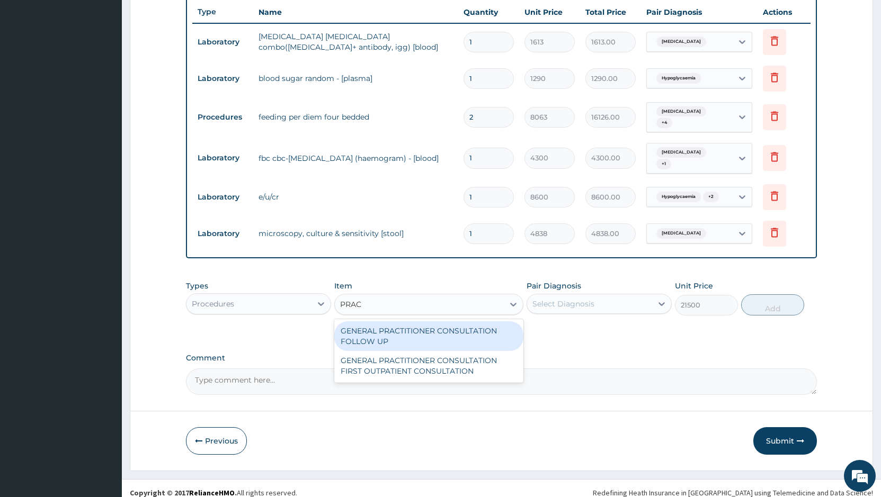
type input "PRACT"
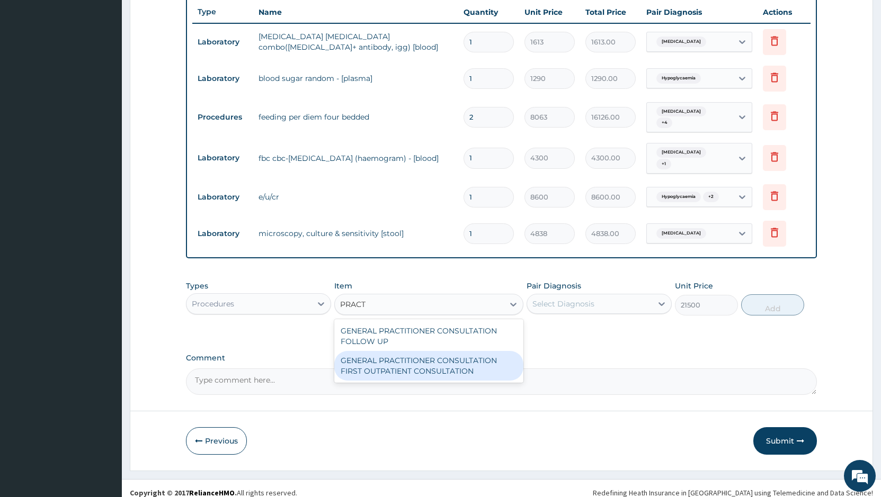
click at [454, 361] on div "GENERAL PRACTITIONER CONSULTATION FIRST OUTPATIENT CONSULTATION" at bounding box center [428, 366] width 189 height 30
type input "3548"
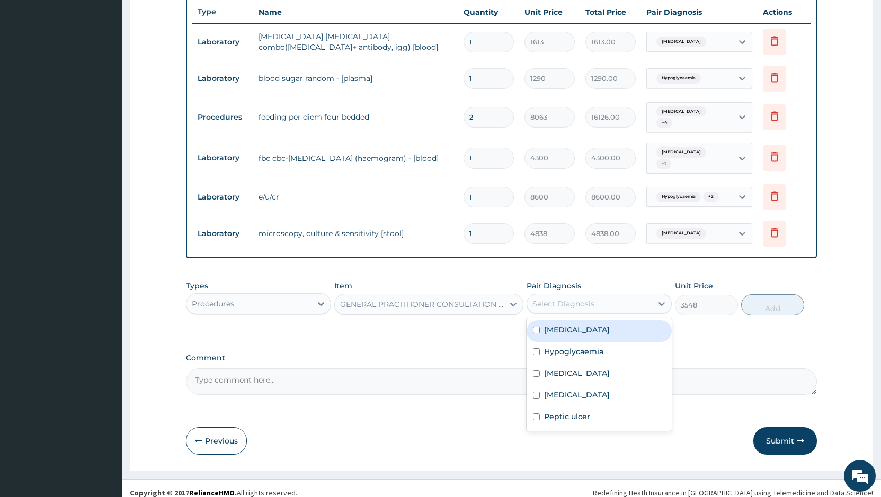
click at [639, 297] on div "Select Diagnosis" at bounding box center [589, 303] width 125 height 17
click at [608, 322] on div "Malaria" at bounding box center [598, 331] width 145 height 22
checkbox input "true"
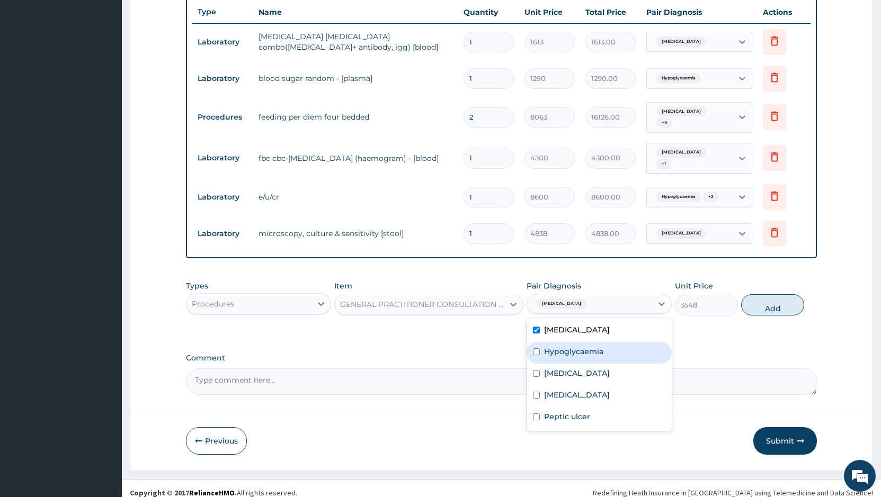
click at [599, 346] on label "Hypoglycaemia" at bounding box center [573, 351] width 59 height 11
checkbox input "true"
click at [595, 364] on div "Gastroenteritis" at bounding box center [598, 375] width 145 height 22
checkbox input "true"
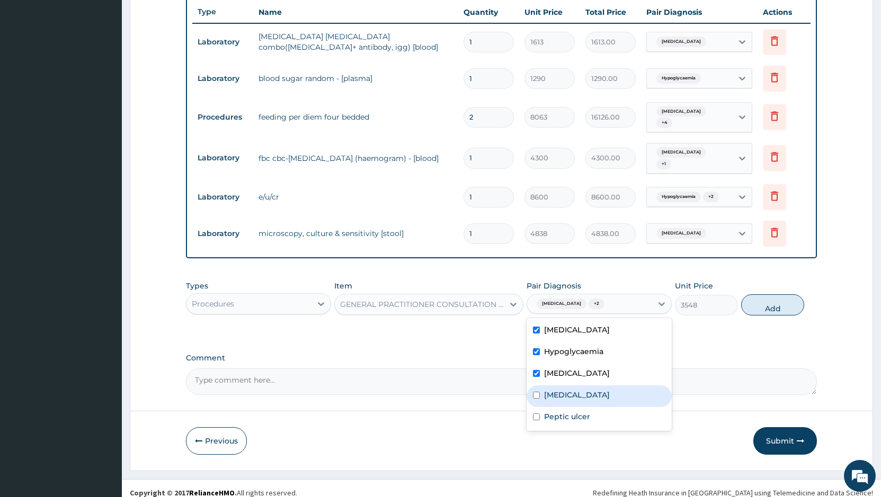
click at [595, 385] on div "Sepsis" at bounding box center [598, 396] width 145 height 22
checkbox input "true"
drag, startPoint x: 594, startPoint y: 408, endPoint x: 607, endPoint y: 395, distance: 18.0
click at [594, 408] on div "Peptic ulcer" at bounding box center [598, 418] width 145 height 22
checkbox input "true"
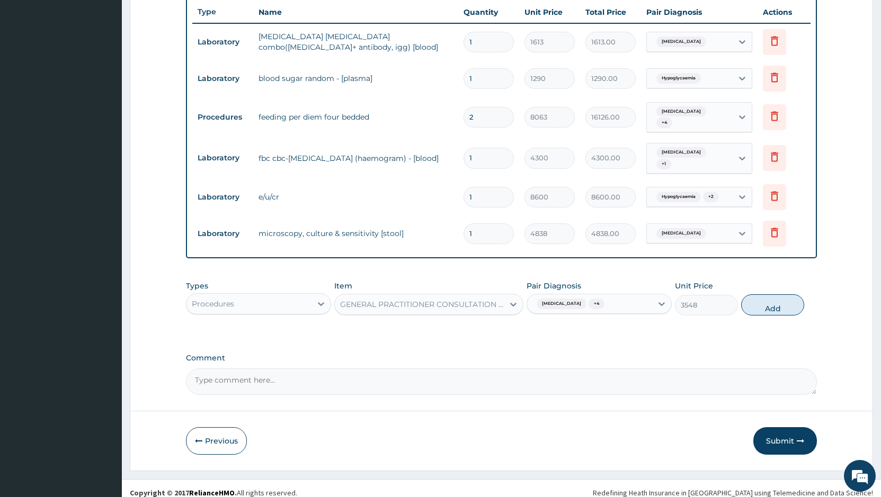
click at [698, 335] on div "PA Code / Prescription Code PA/40A7BC Encounter Date 10-09-2025 Important Notic…" at bounding box center [501, 48] width 631 height 693
click at [751, 294] on button "Add" at bounding box center [772, 304] width 63 height 21
type input "0"
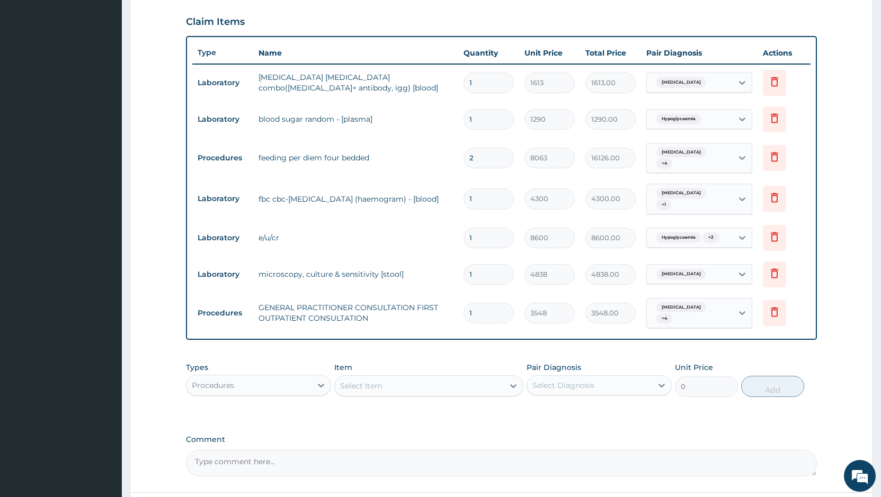
scroll to position [346, 0]
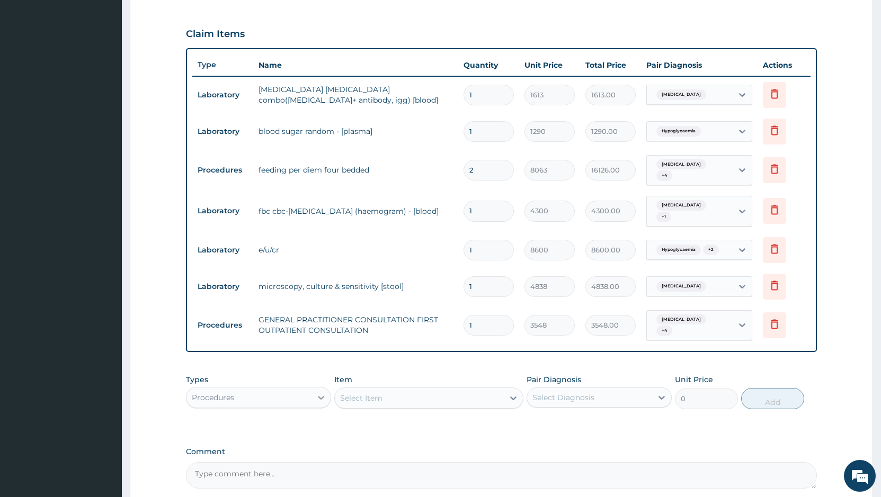
click at [312, 388] on div at bounding box center [320, 397] width 19 height 19
click at [304, 453] on div "Procedures" at bounding box center [258, 462] width 145 height 19
click at [500, 390] on div "Select Item" at bounding box center [419, 398] width 169 height 17
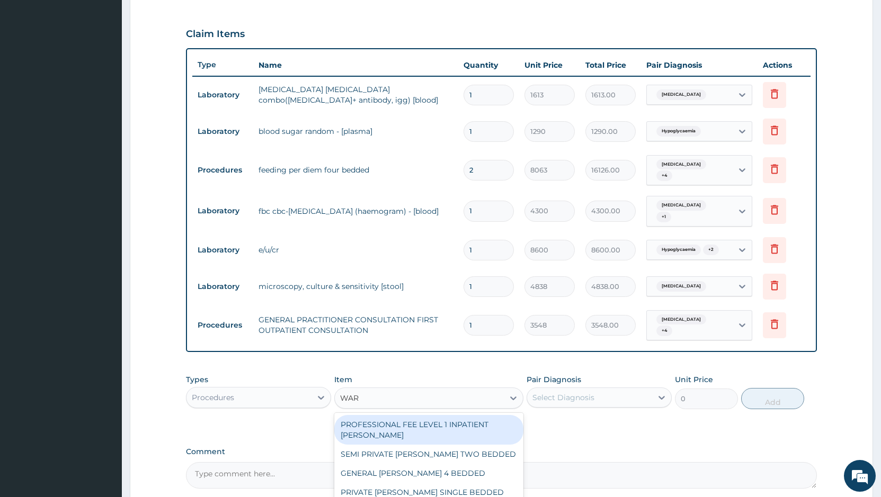
type input "WARD"
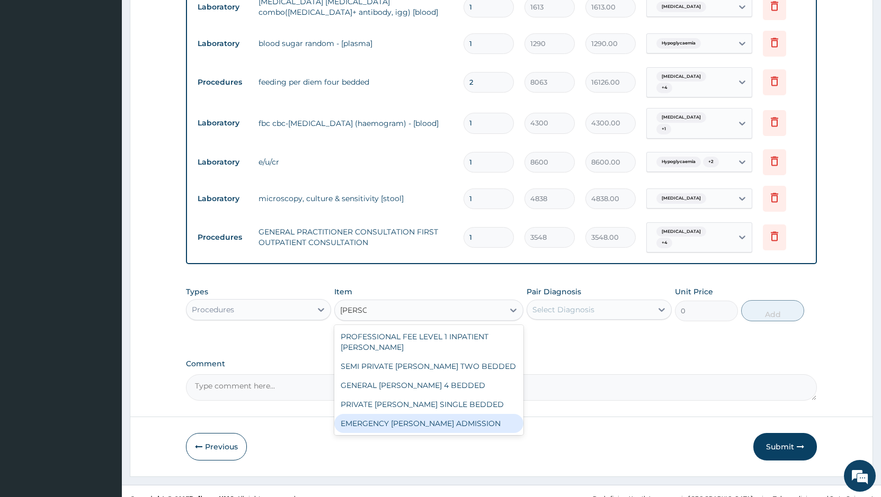
scroll to position [435, 0]
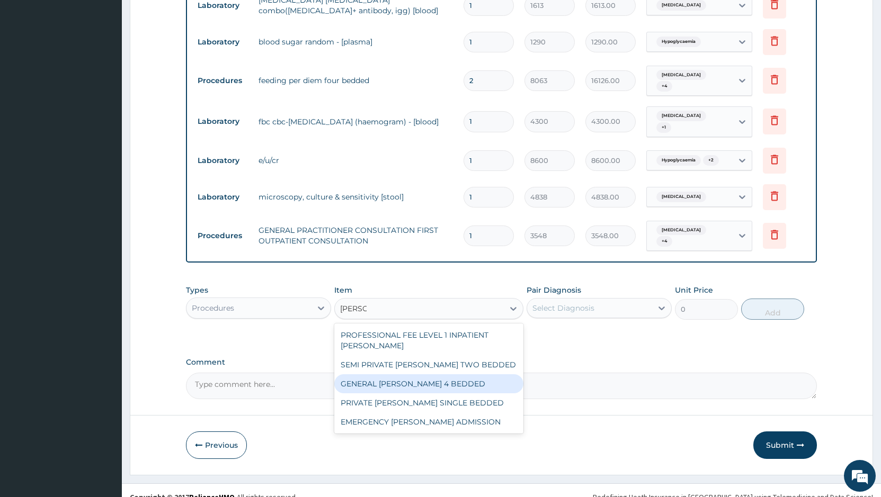
click at [434, 374] on div "GENERAL WARD 4 BEDDED" at bounding box center [428, 383] width 189 height 19
type input "6988"
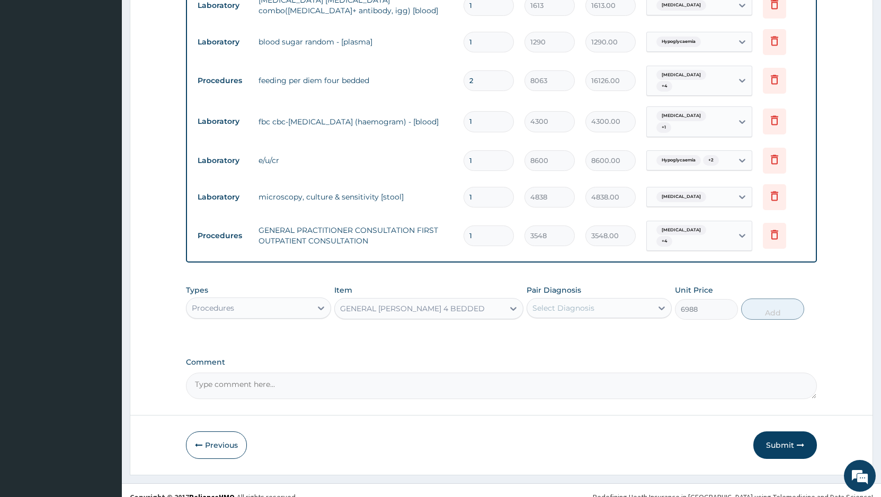
click at [632, 301] on div "Select Diagnosis" at bounding box center [589, 308] width 125 height 17
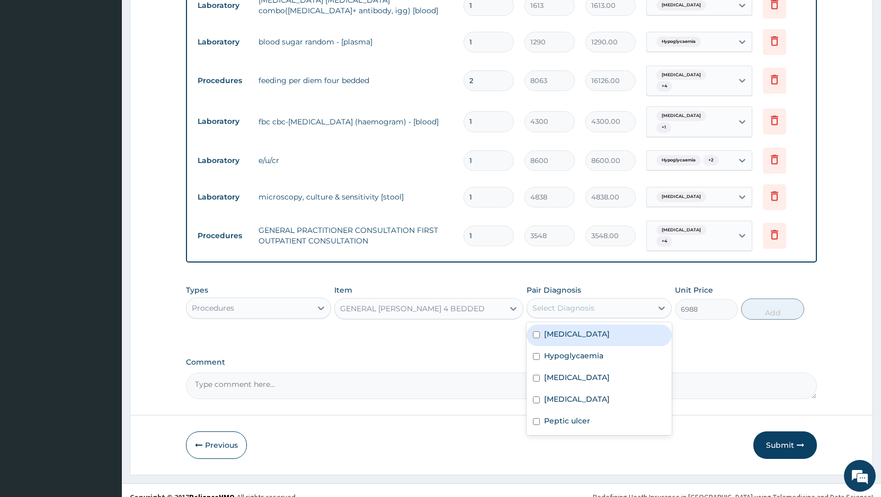
click at [626, 325] on div "Malaria" at bounding box center [598, 336] width 145 height 22
checkbox input "true"
click at [657, 303] on icon at bounding box center [661, 308] width 11 height 11
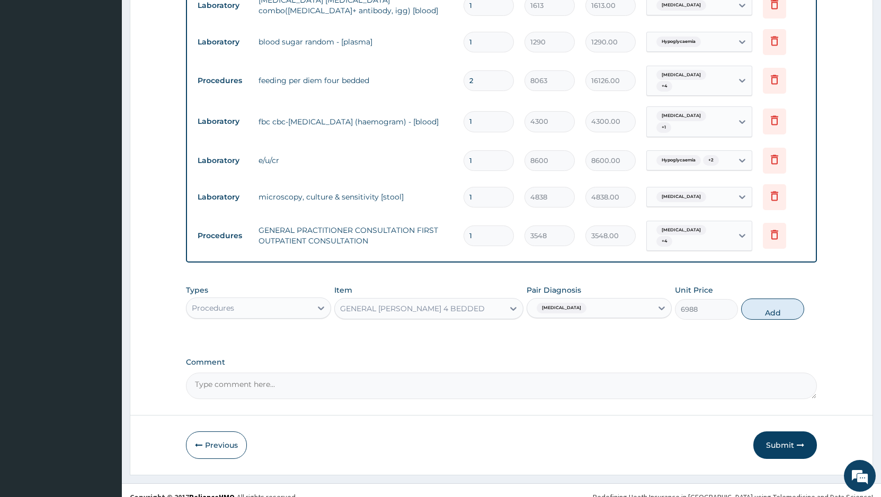
drag, startPoint x: 654, startPoint y: 299, endPoint x: 642, endPoint y: 306, distance: 13.8
click at [653, 299] on div at bounding box center [661, 308] width 19 height 19
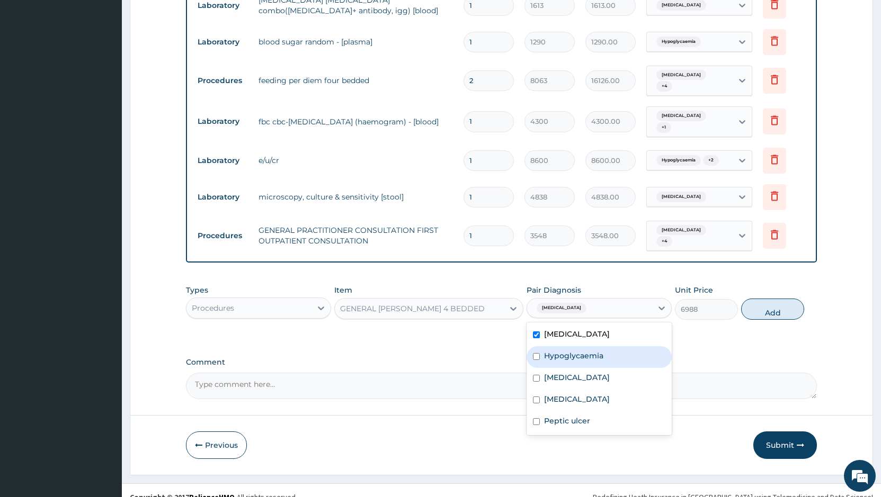
click at [635, 346] on div "Hypoglycaemia" at bounding box center [598, 357] width 145 height 22
checkbox input "true"
click at [658, 303] on icon at bounding box center [661, 308] width 11 height 11
click at [653, 299] on div at bounding box center [661, 308] width 19 height 19
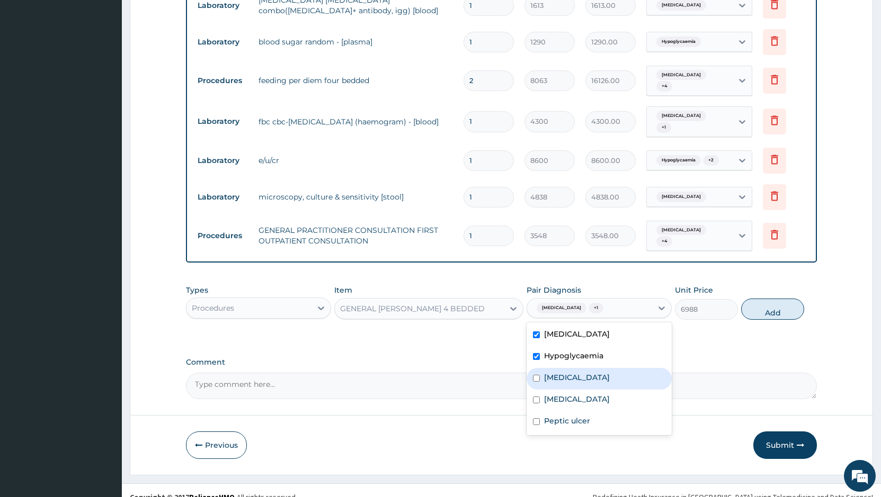
click at [638, 368] on div "Gastroenteritis" at bounding box center [598, 379] width 145 height 22
checkbox input "true"
click at [663, 303] on icon at bounding box center [661, 308] width 11 height 11
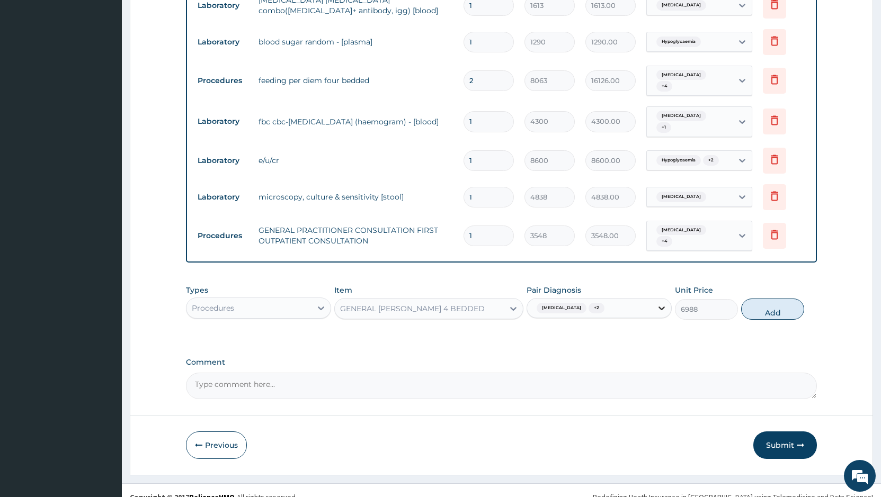
click at [659, 303] on icon at bounding box center [661, 308] width 11 height 11
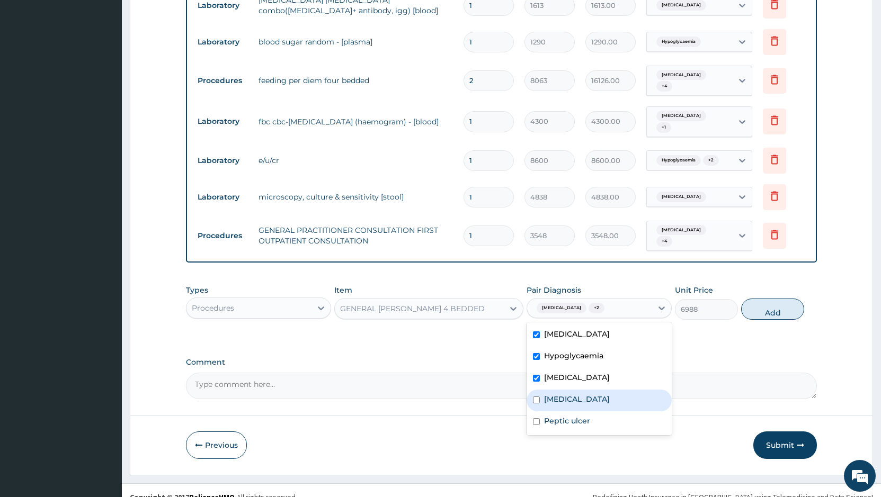
click at [607, 394] on div "Sepsis" at bounding box center [598, 401] width 145 height 22
checkbox input "true"
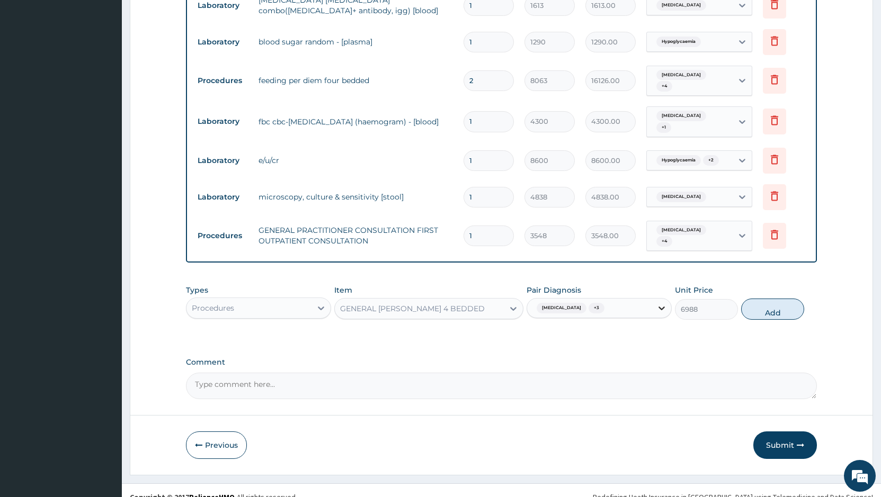
click at [657, 303] on icon at bounding box center [661, 308] width 11 height 11
click at [659, 303] on icon at bounding box center [661, 308] width 11 height 11
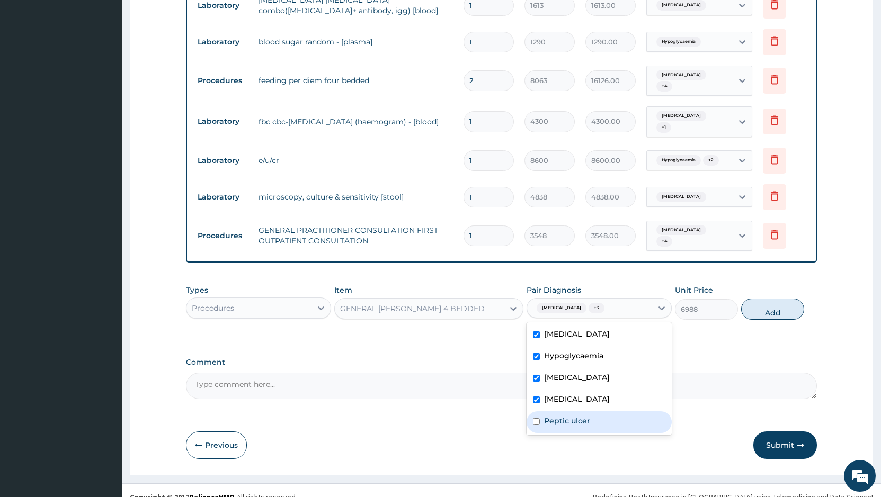
click at [618, 411] on div "Peptic ulcer" at bounding box center [598, 422] width 145 height 22
checkbox input "true"
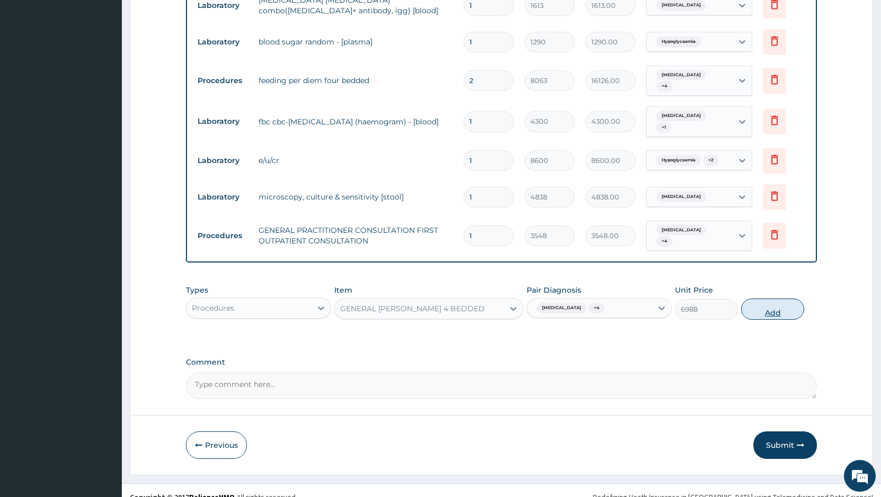
click at [762, 299] on button "Add" at bounding box center [772, 309] width 63 height 21
type input "0"
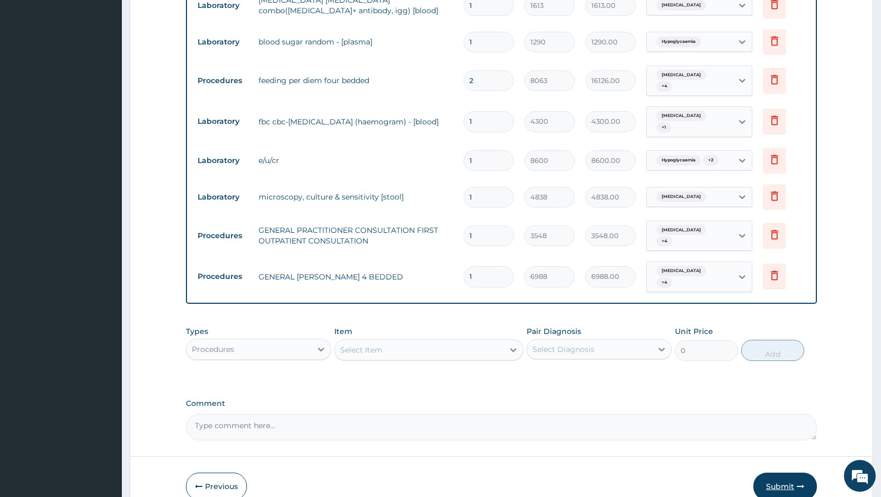
click at [789, 473] on button "Submit" at bounding box center [785, 487] width 64 height 28
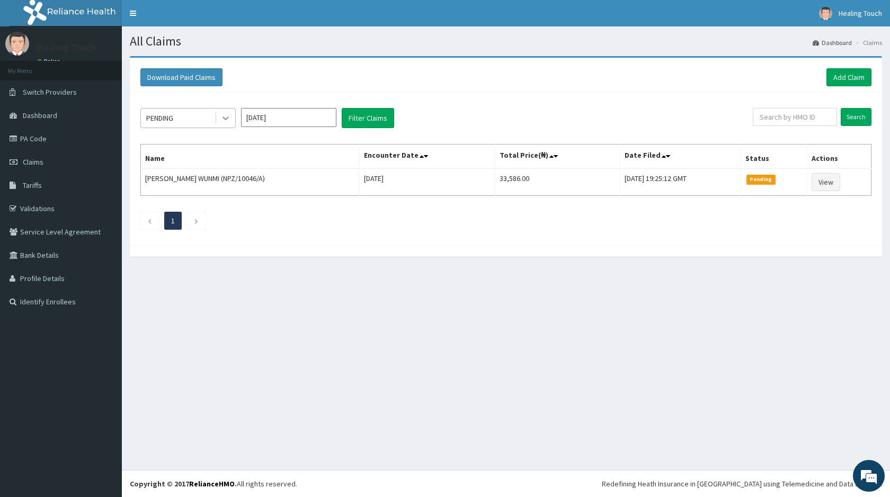
click at [222, 123] on icon at bounding box center [225, 118] width 11 height 11
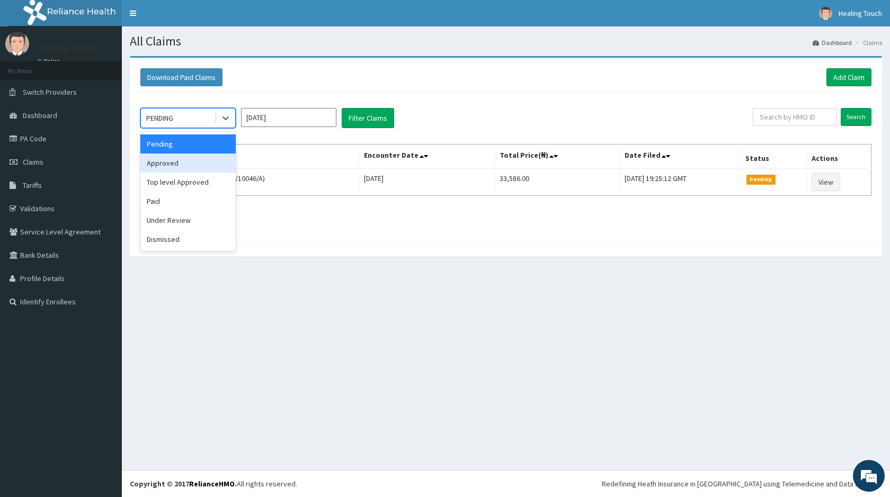
click at [216, 166] on div "Approved" at bounding box center [187, 163] width 95 height 19
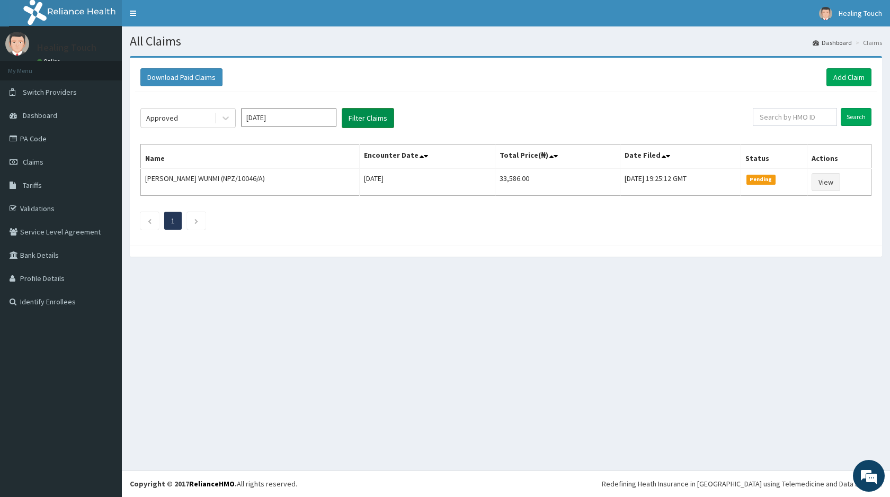
click at [381, 113] on button "Filter Claims" at bounding box center [368, 118] width 52 height 20
click at [228, 120] on icon at bounding box center [225, 118] width 11 height 11
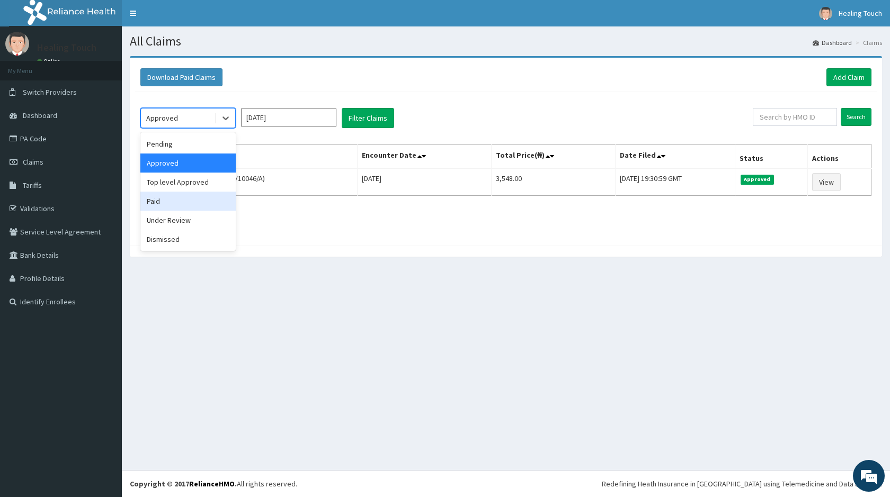
click at [229, 198] on div "Paid" at bounding box center [187, 201] width 95 height 19
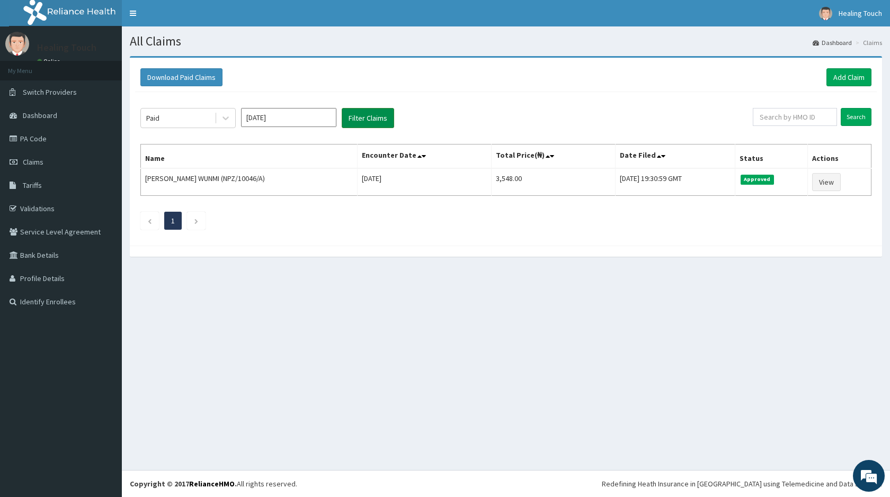
click at [361, 123] on button "Filter Claims" at bounding box center [368, 118] width 52 height 20
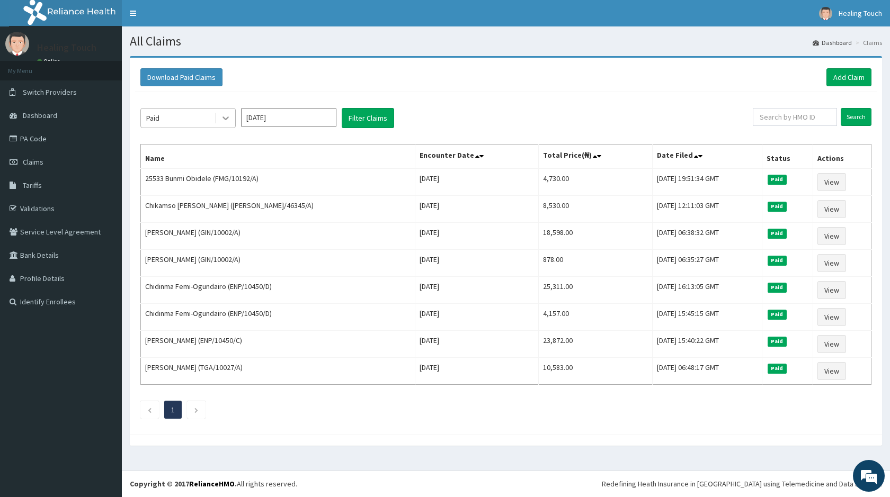
click at [230, 122] on icon at bounding box center [225, 118] width 11 height 11
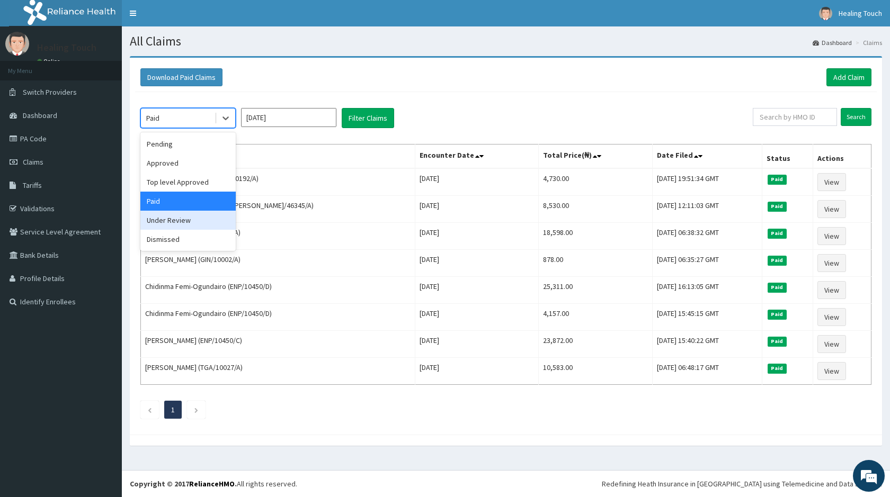
click at [202, 222] on div "Under Review" at bounding box center [187, 220] width 95 height 19
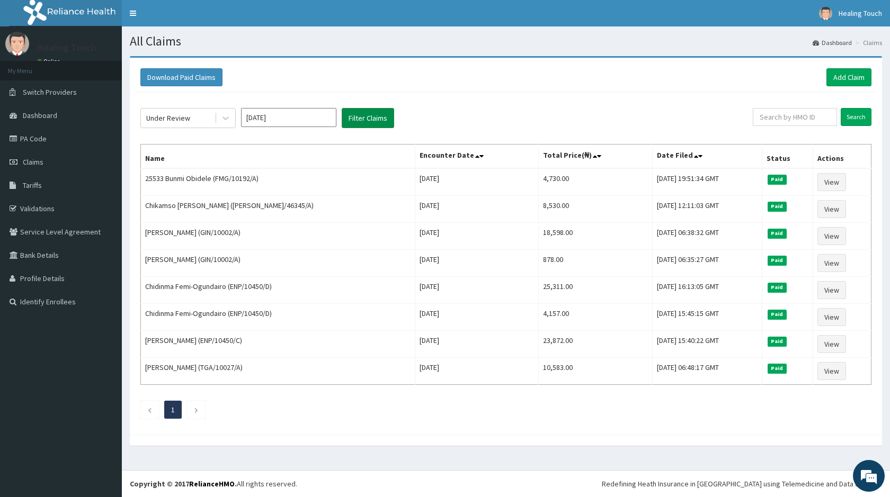
click at [352, 119] on button "Filter Claims" at bounding box center [368, 118] width 52 height 20
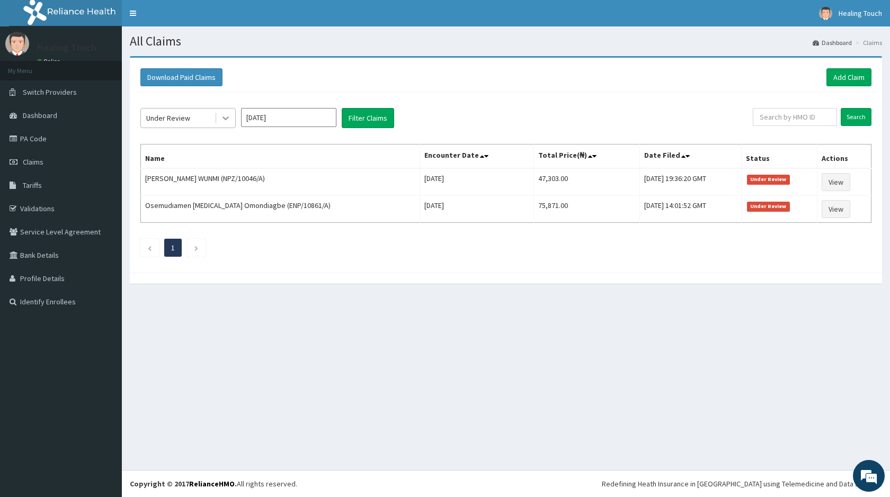
click at [228, 121] on icon at bounding box center [225, 118] width 11 height 11
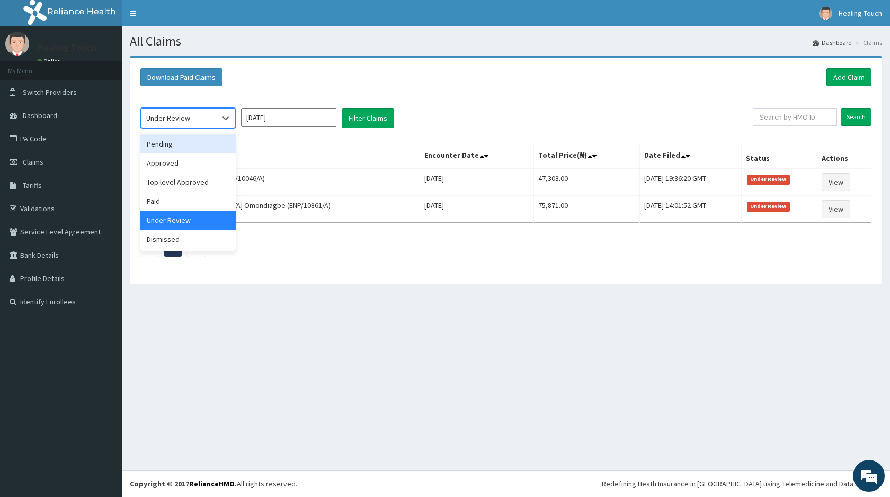
drag, startPoint x: 216, startPoint y: 147, endPoint x: 361, endPoint y: 134, distance: 146.1
click at [239, 147] on div "option Under Review, selected. option Pending focused, 1 of 6. 6 results availa…" at bounding box center [505, 179] width 741 height 175
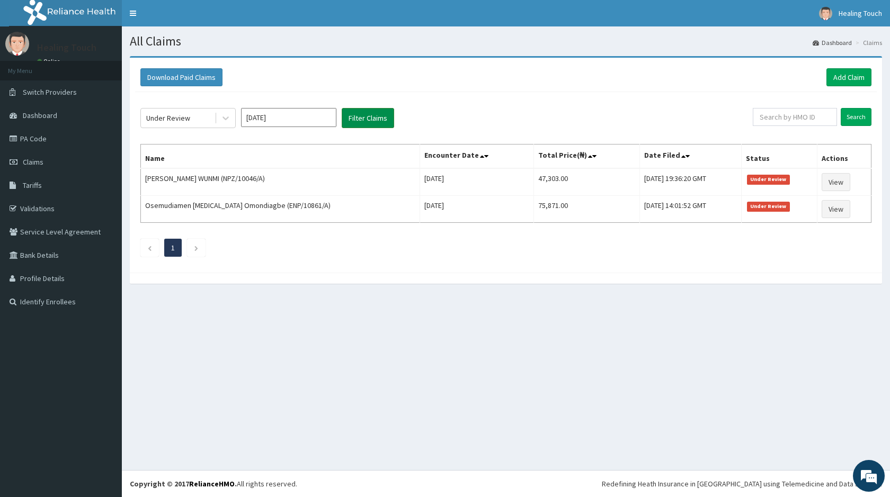
click at [369, 119] on button "Filter Claims" at bounding box center [368, 118] width 52 height 20
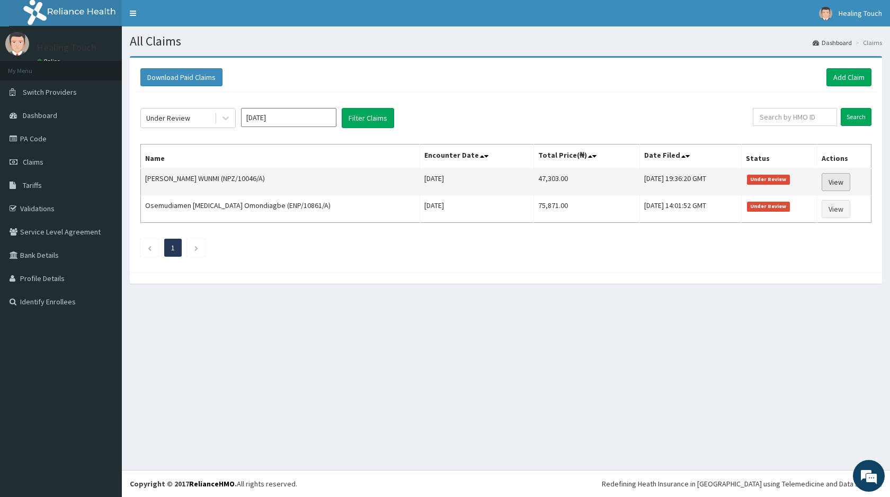
click at [830, 178] on link "View" at bounding box center [835, 182] width 29 height 18
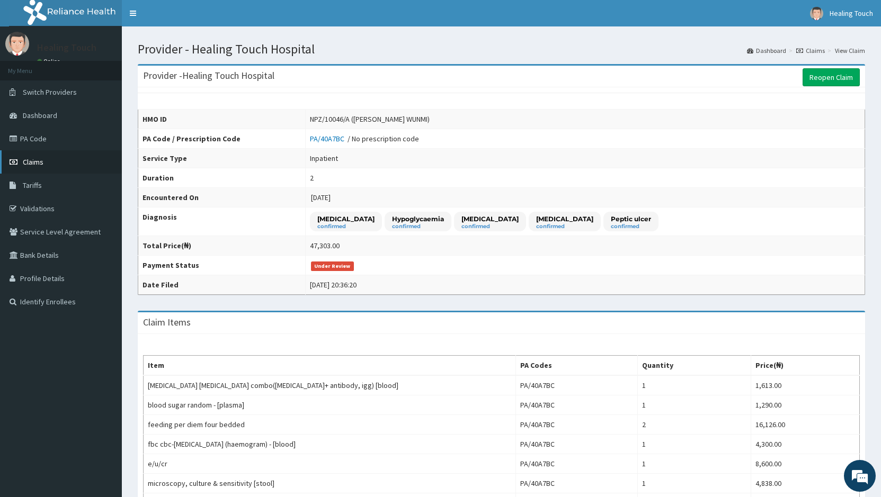
click at [68, 155] on link "Claims" at bounding box center [61, 161] width 122 height 23
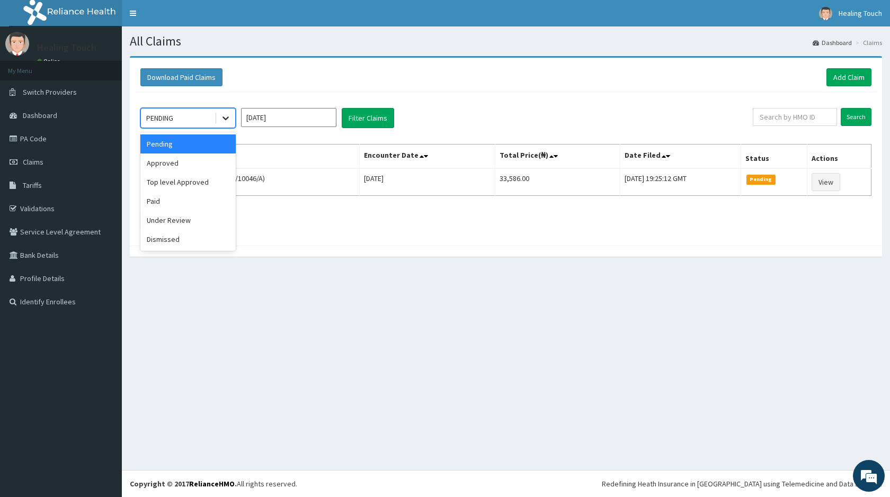
click at [231, 120] on div at bounding box center [225, 118] width 19 height 19
click at [185, 227] on div "Under Review" at bounding box center [187, 220] width 95 height 19
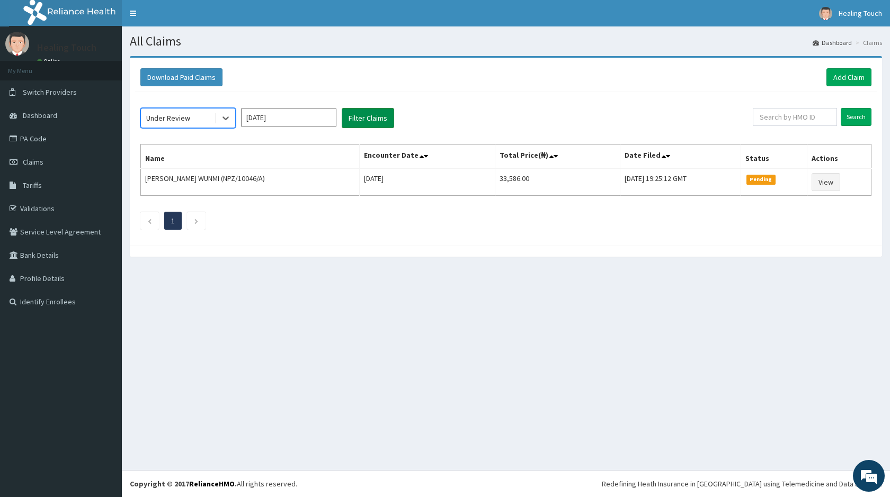
click at [355, 112] on button "Filter Claims" at bounding box center [368, 118] width 52 height 20
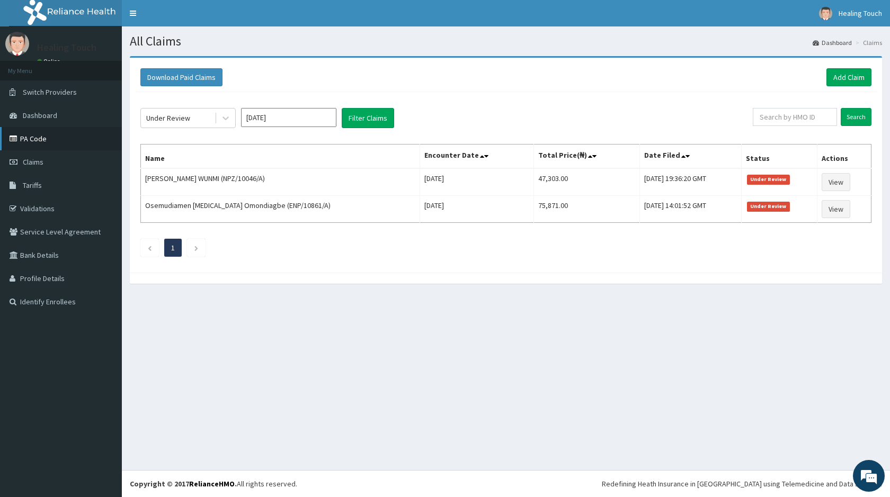
click at [44, 141] on link "PA Code" at bounding box center [61, 138] width 122 height 23
